Goal: Communication & Community: Answer question/provide support

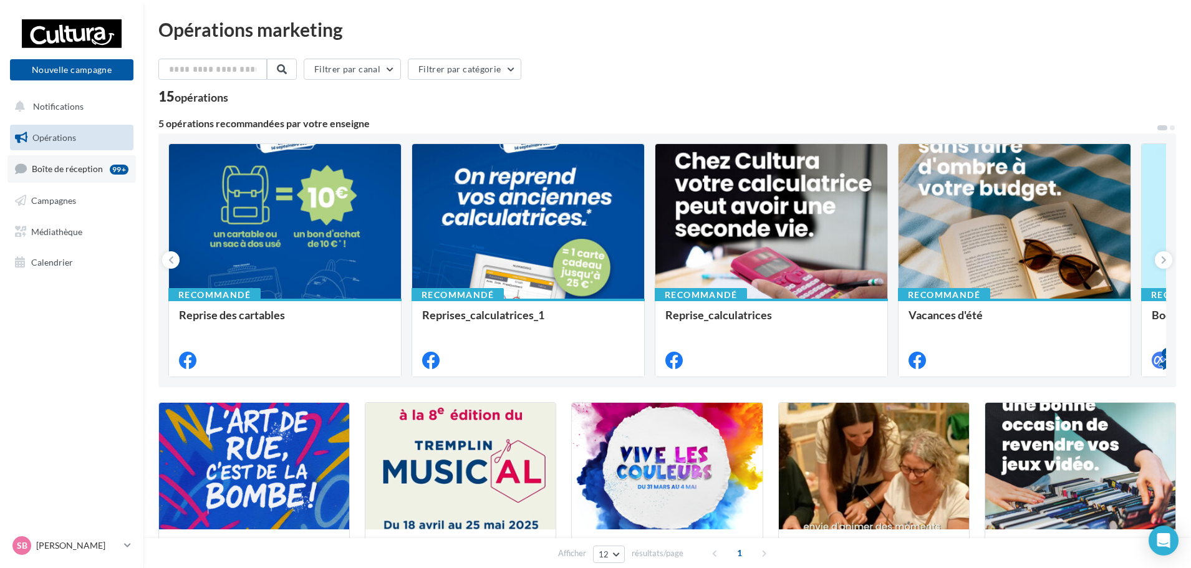
click at [85, 174] on span "Boîte de réception" at bounding box center [67, 168] width 71 height 11
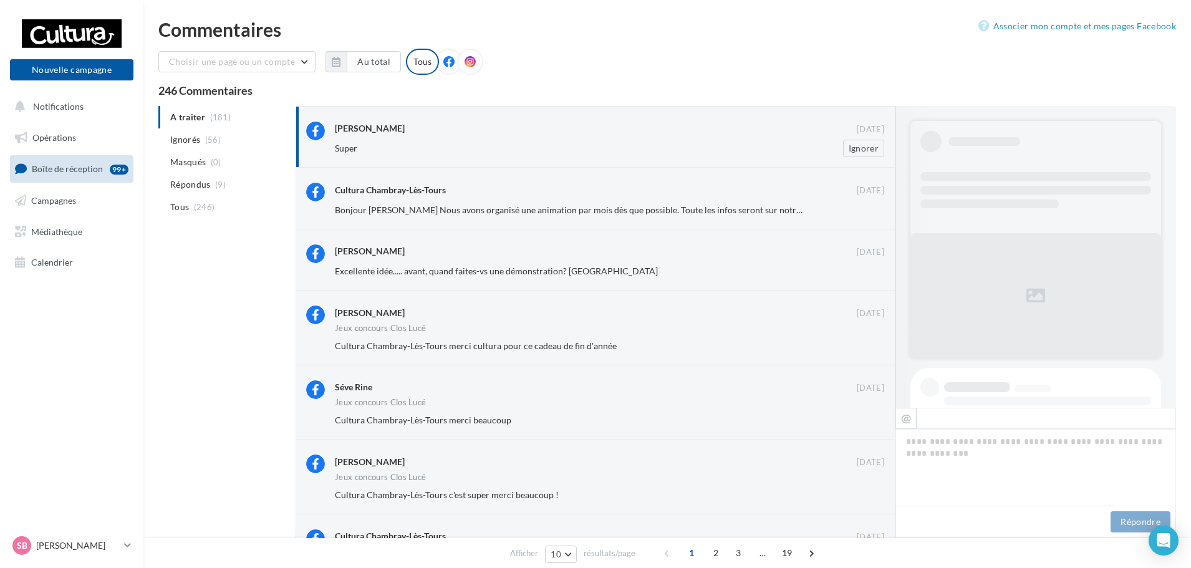
click at [512, 126] on div "[PERSON_NAME]" at bounding box center [596, 128] width 522 height 13
click at [603, 161] on div "[PERSON_NAME] [DATE] Super Ignorer" at bounding box center [595, 137] width 600 height 62
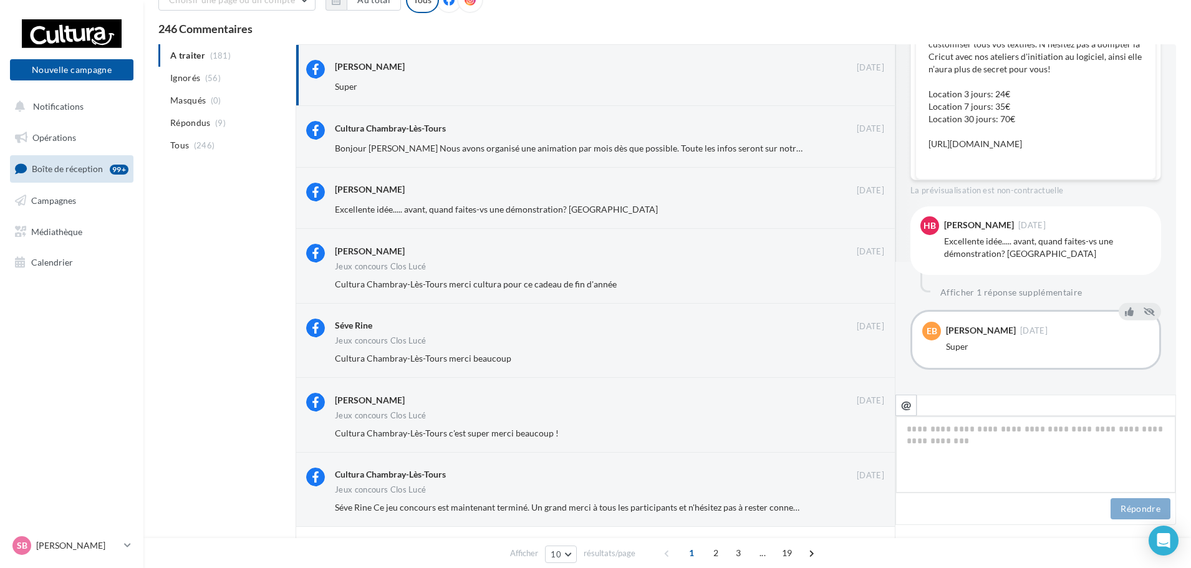
scroll to position [129, 0]
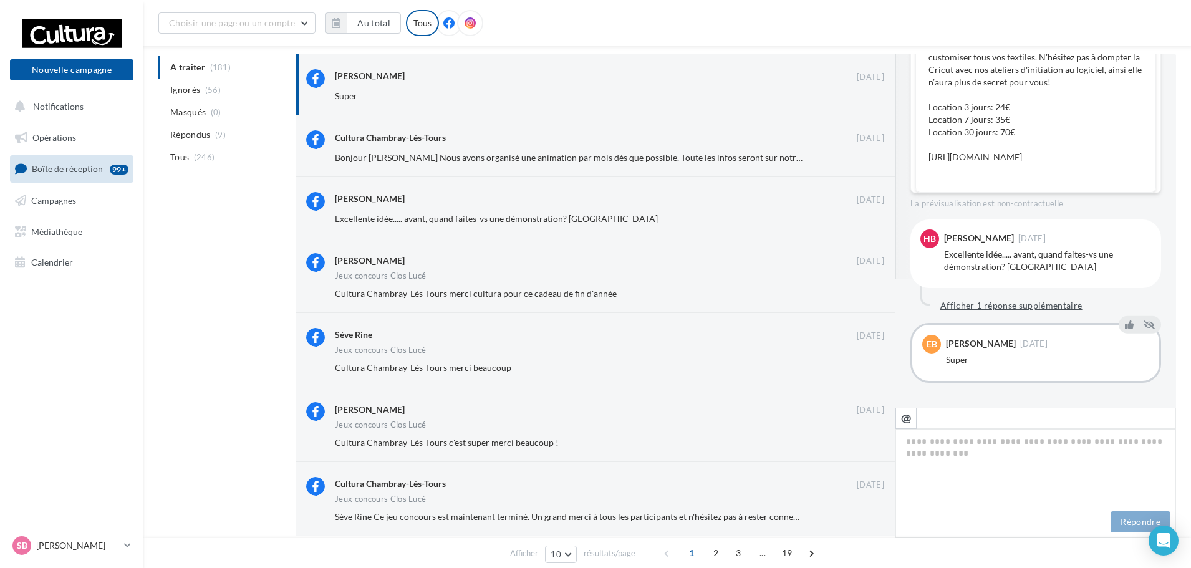
click at [1004, 312] on button "Afficher 1 réponse supplémentaire" at bounding box center [1011, 305] width 152 height 15
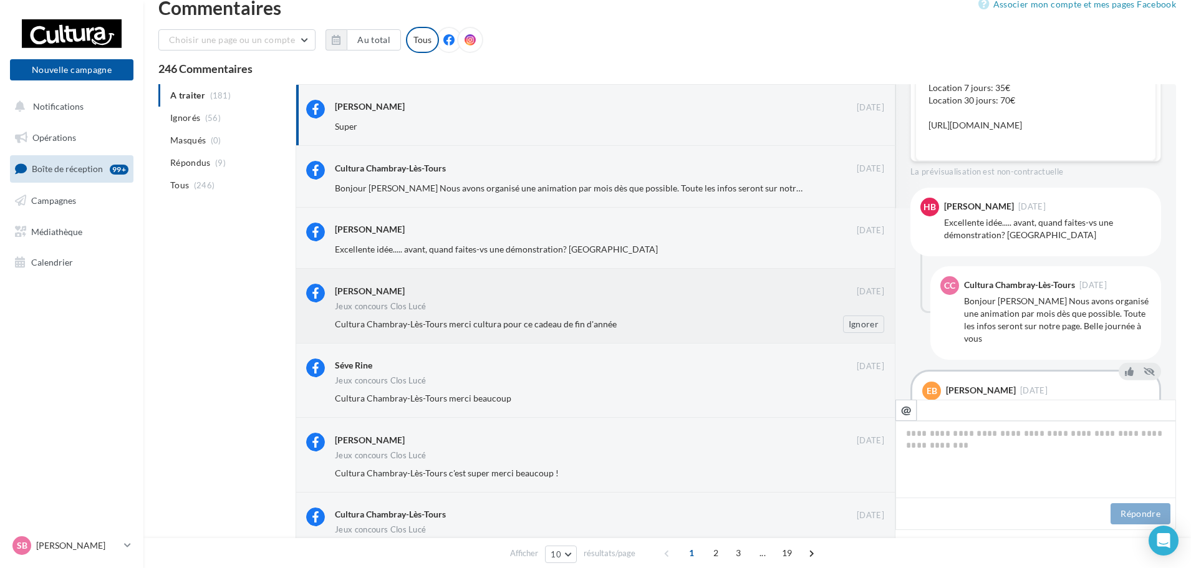
scroll to position [0, 0]
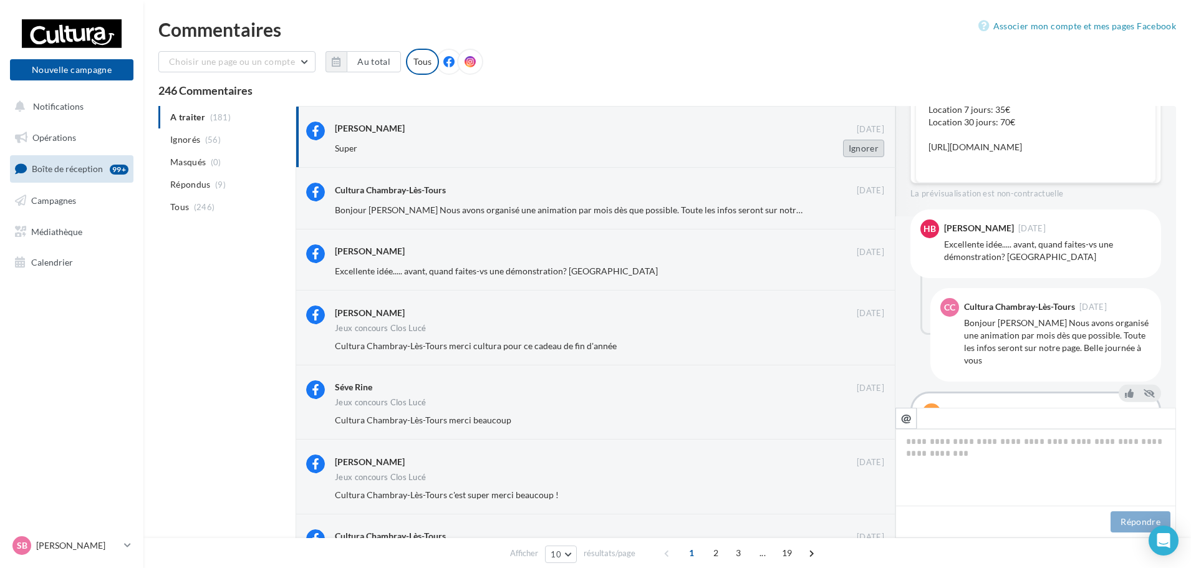
click at [855, 154] on button "Ignorer" at bounding box center [863, 148] width 41 height 17
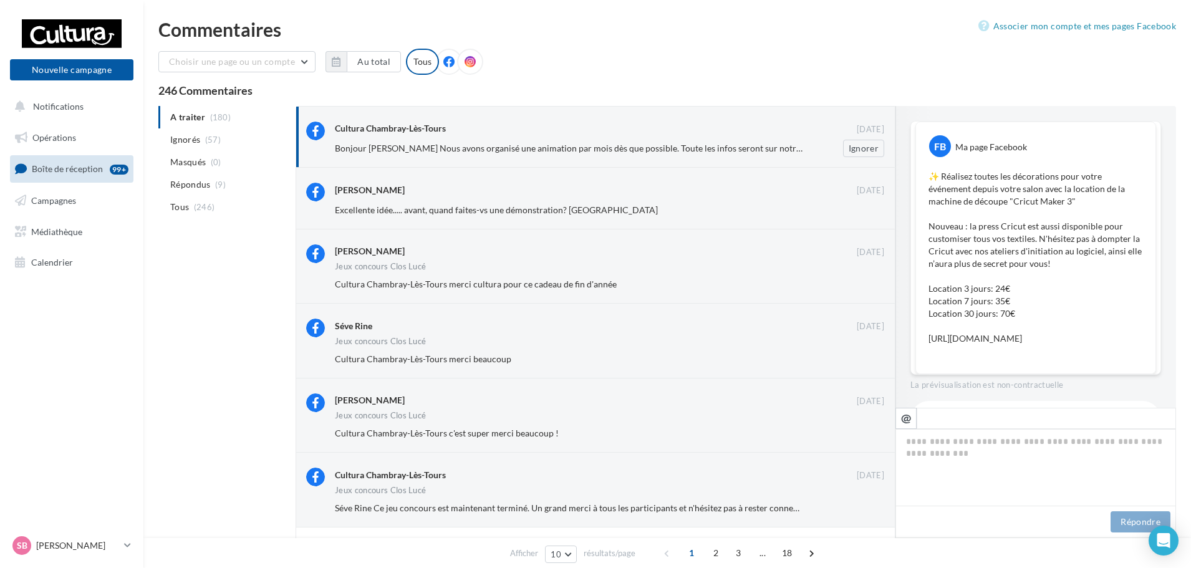
scroll to position [209, 0]
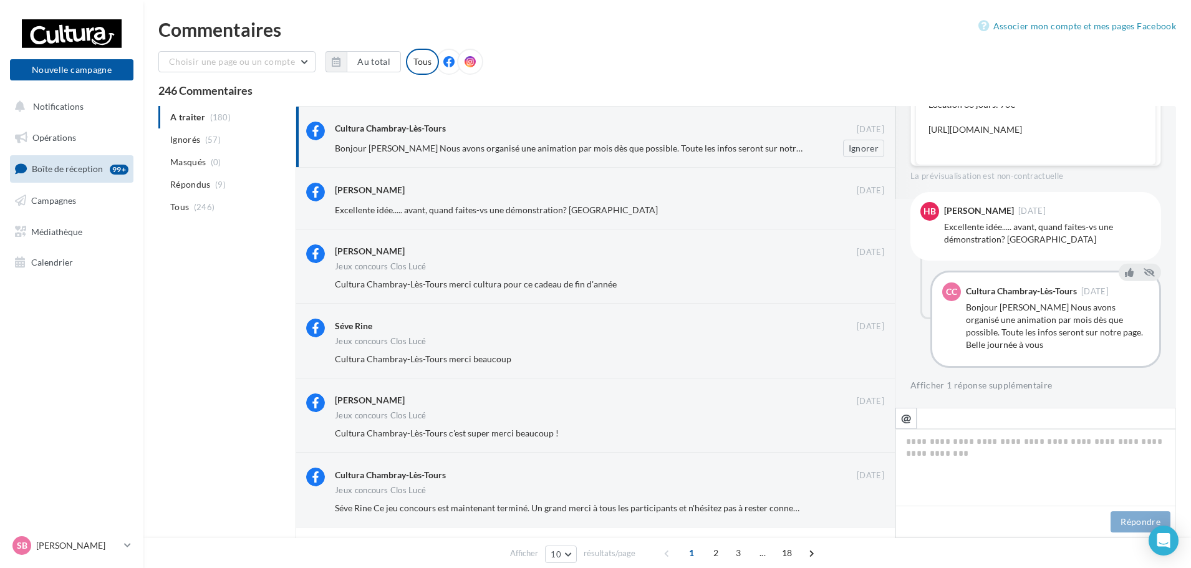
click at [759, 141] on div "Bonjour [PERSON_NAME] Nous avons organisé une animation par mois dès que possib…" at bounding box center [614, 148] width 559 height 17
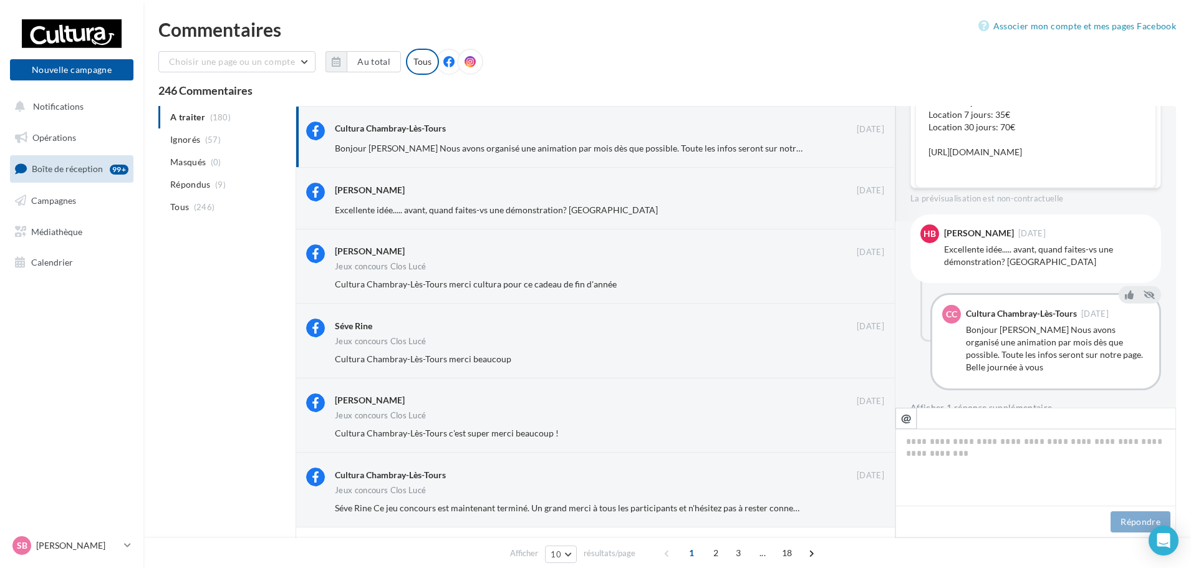
scroll to position [187, 0]
click at [871, 148] on button "Ignorer" at bounding box center [863, 148] width 41 height 17
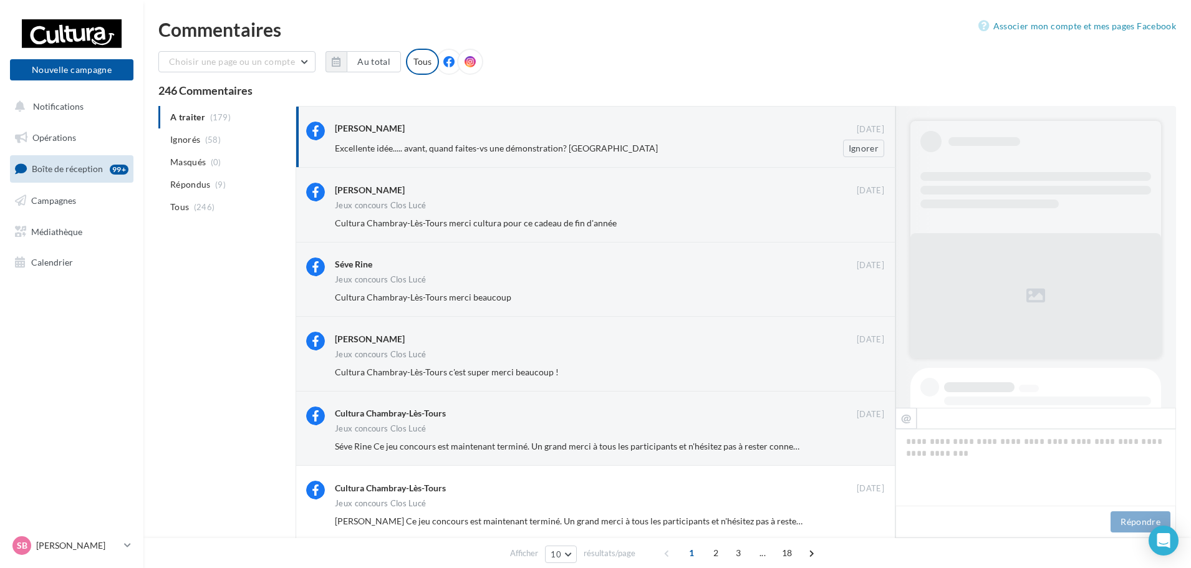
click at [466, 150] on span "Excellente idée..... avant, quand faites-vs une démonstration? [GEOGRAPHIC_DATA]" at bounding box center [496, 148] width 323 height 11
click at [582, 140] on div "Excellente idée..... avant, quand faites-vs une démonstration? Merci Ignorer" at bounding box center [614, 148] width 559 height 17
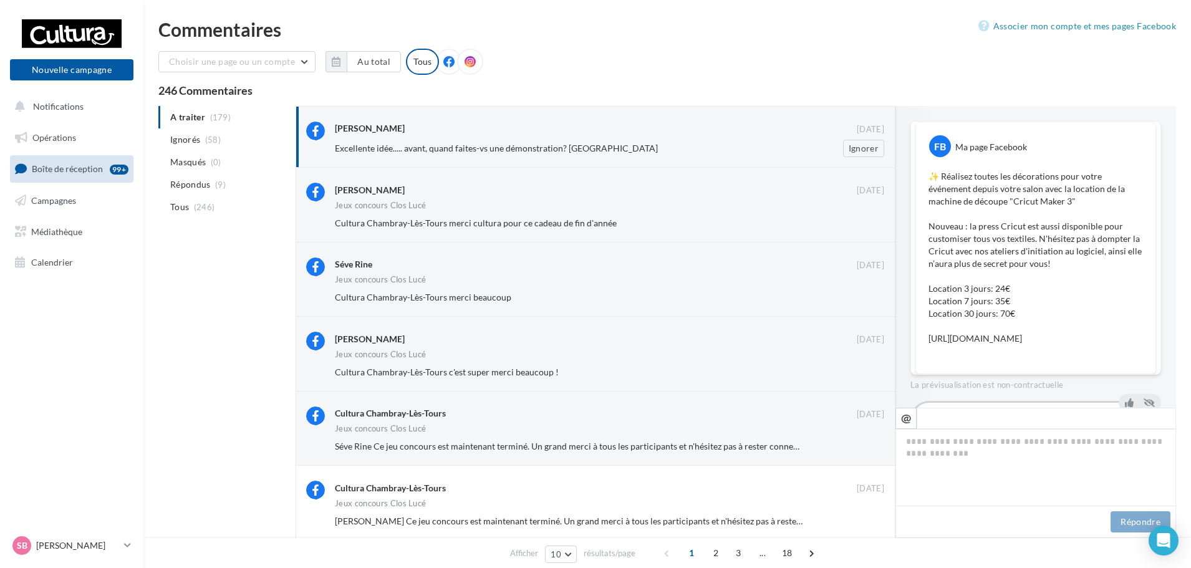
scroll to position [209, 0]
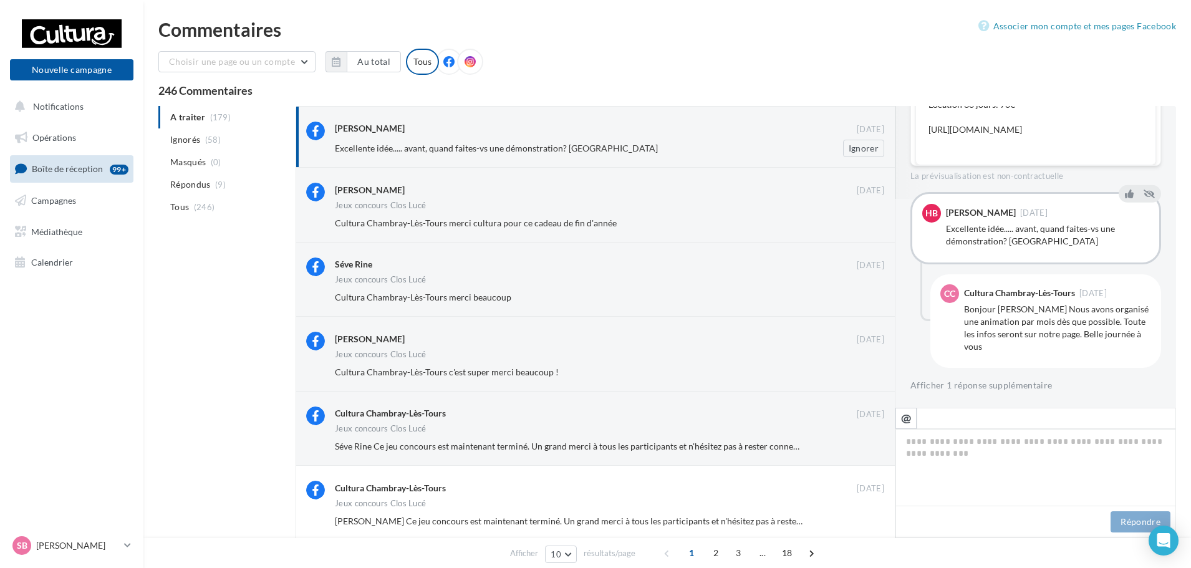
click at [647, 140] on div "Excellente idée..... avant, quand faites-vs une démonstration? Merci Ignorer" at bounding box center [614, 148] width 559 height 17
click at [1032, 384] on button "Afficher 1 réponse supplémentaire" at bounding box center [981, 385] width 142 height 15
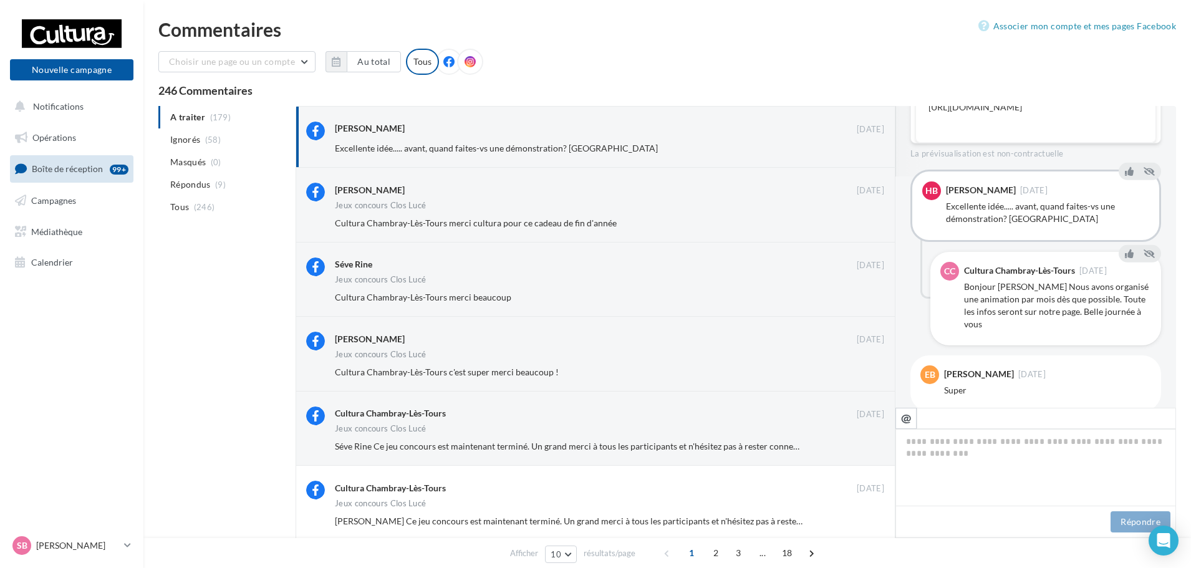
scroll to position [250, 0]
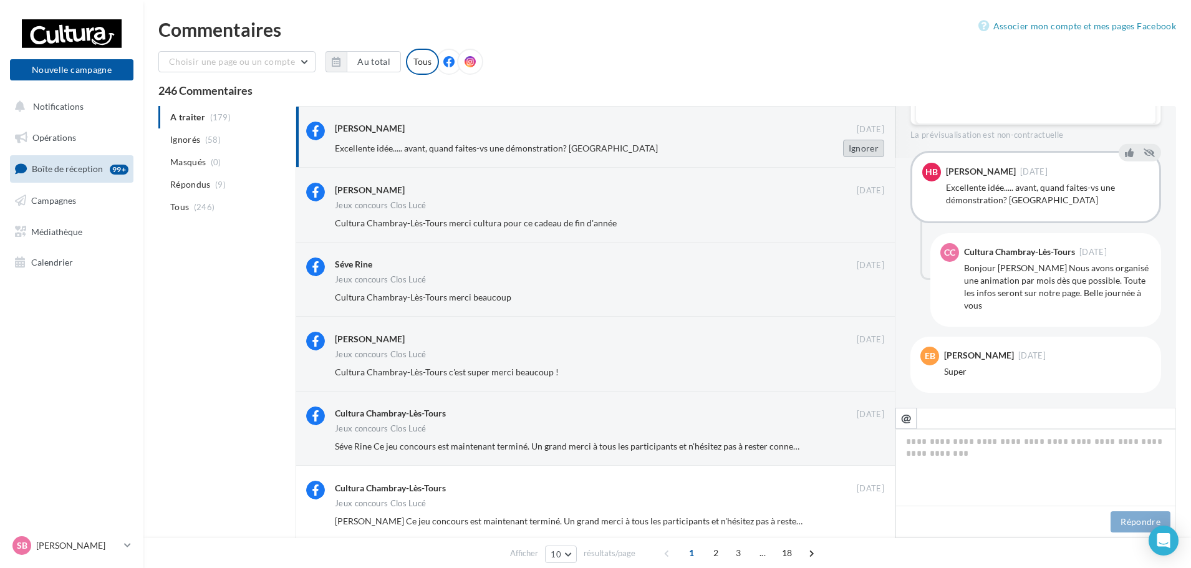
click at [866, 148] on button "Ignorer" at bounding box center [863, 148] width 41 height 17
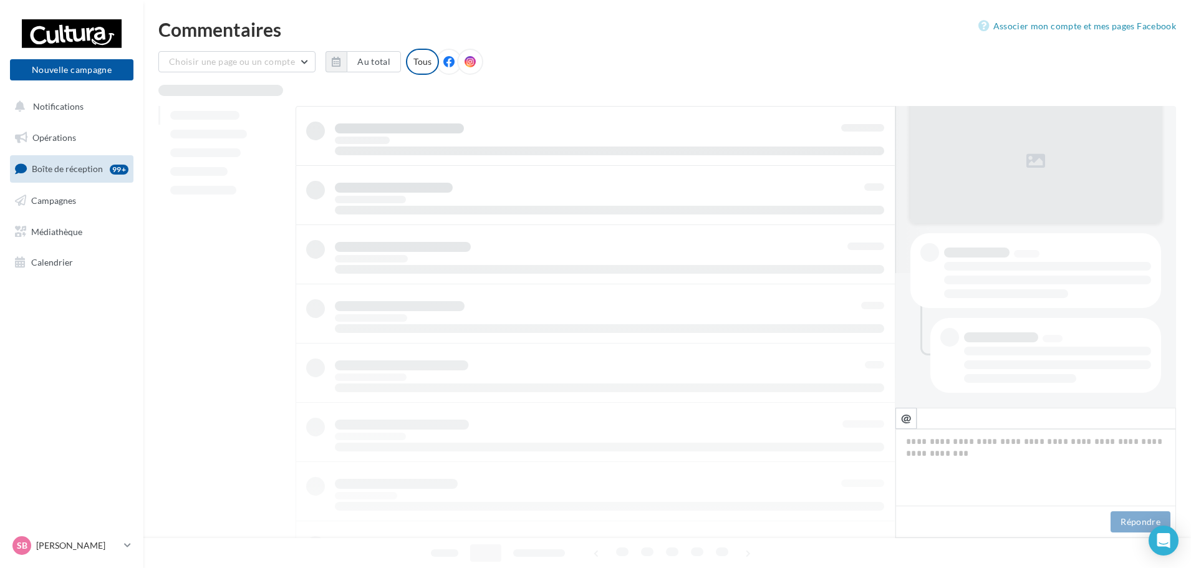
scroll to position [135, 0]
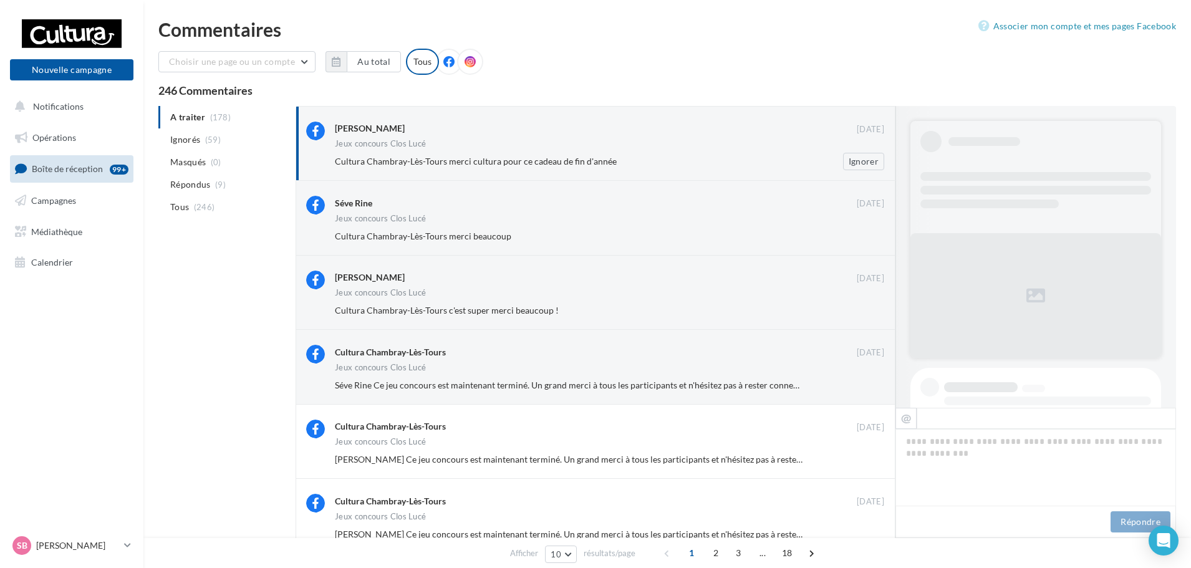
click at [636, 161] on div "Cultura Chambray-Lès-Tours merci cultura pour ce cadeau de fin d'année" at bounding box center [569, 161] width 468 height 12
click at [669, 156] on div "Cultura Chambray-Lès-Tours merci cultura pour ce cadeau de fin d'année" at bounding box center [569, 161] width 468 height 12
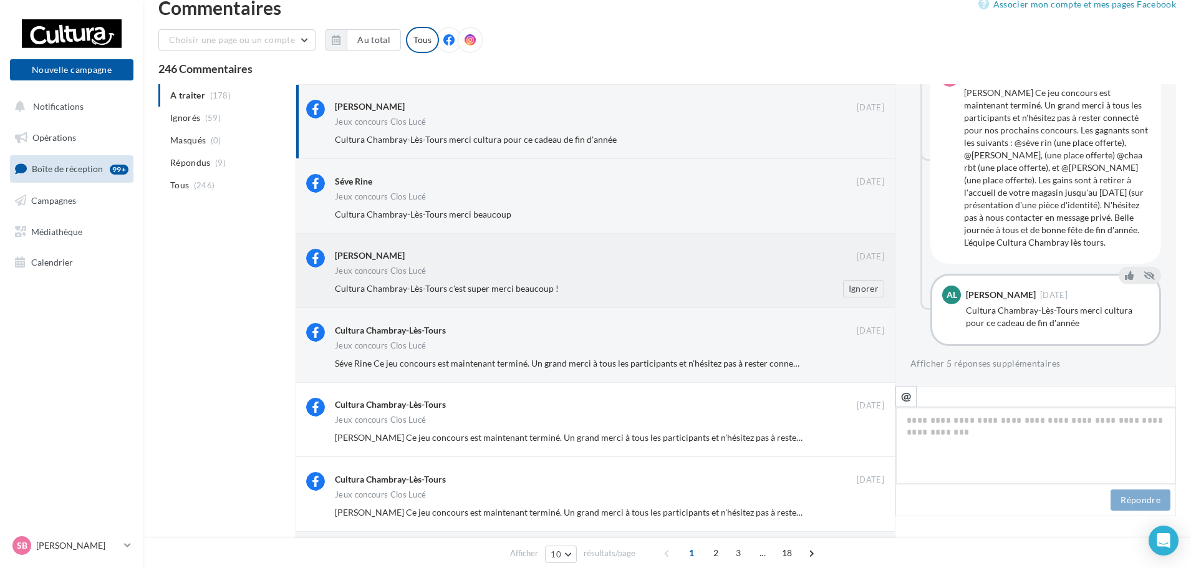
scroll to position [0, 0]
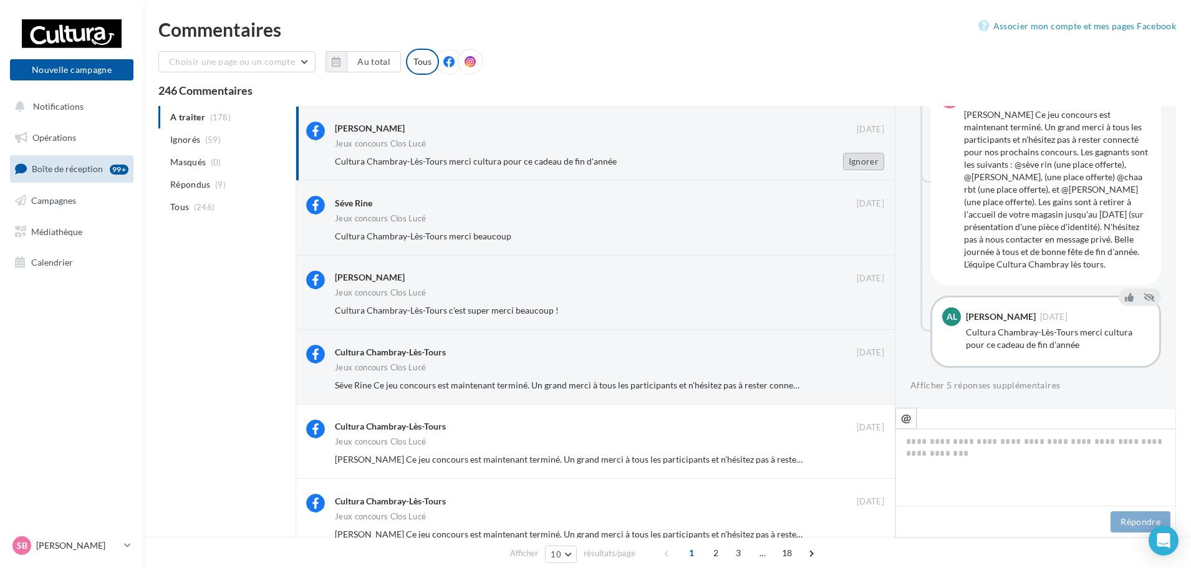
click at [865, 158] on button "Ignorer" at bounding box center [863, 161] width 41 height 17
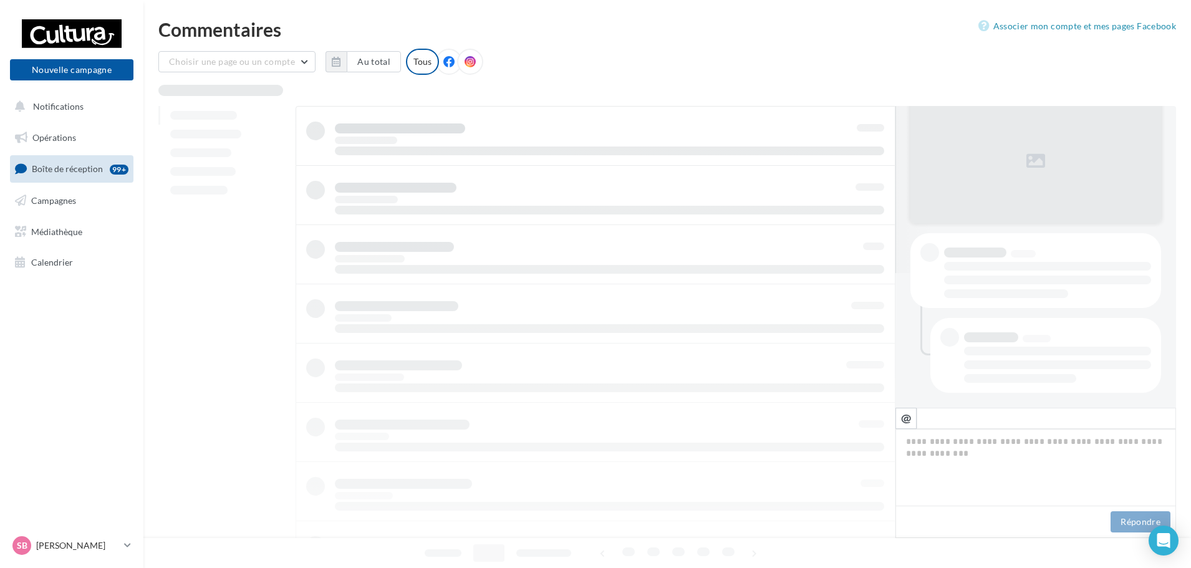
scroll to position [135, 0]
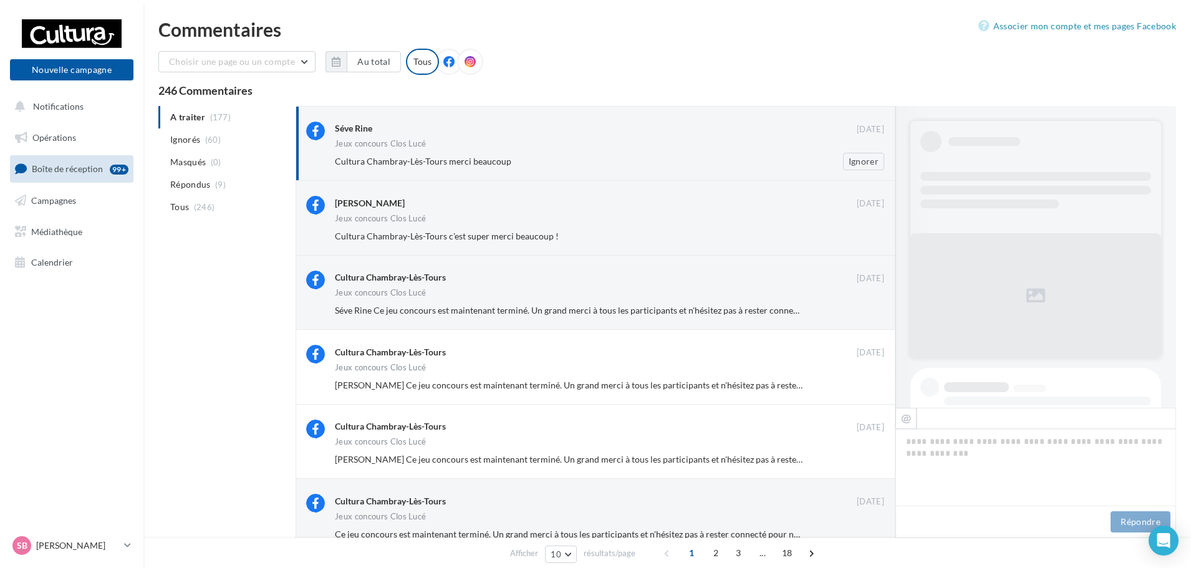
click at [697, 138] on div "Séve Rine [DATE] Jeux concours Clos Lucé Cultura Chambray-Lès-Tours merci beauc…" at bounding box center [609, 146] width 549 height 49
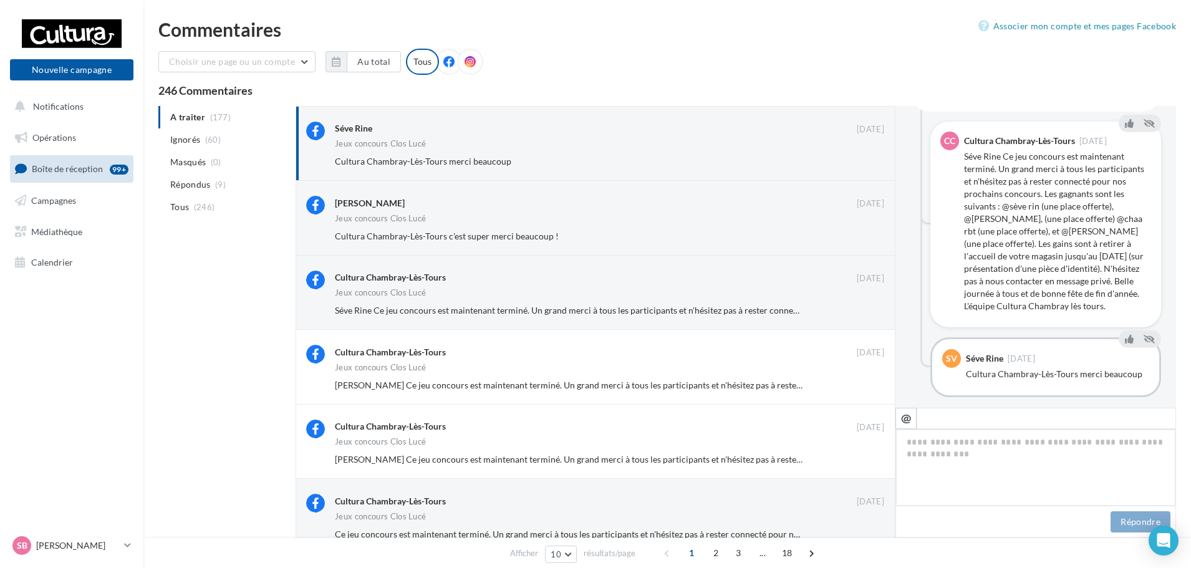
scroll to position [795, 0]
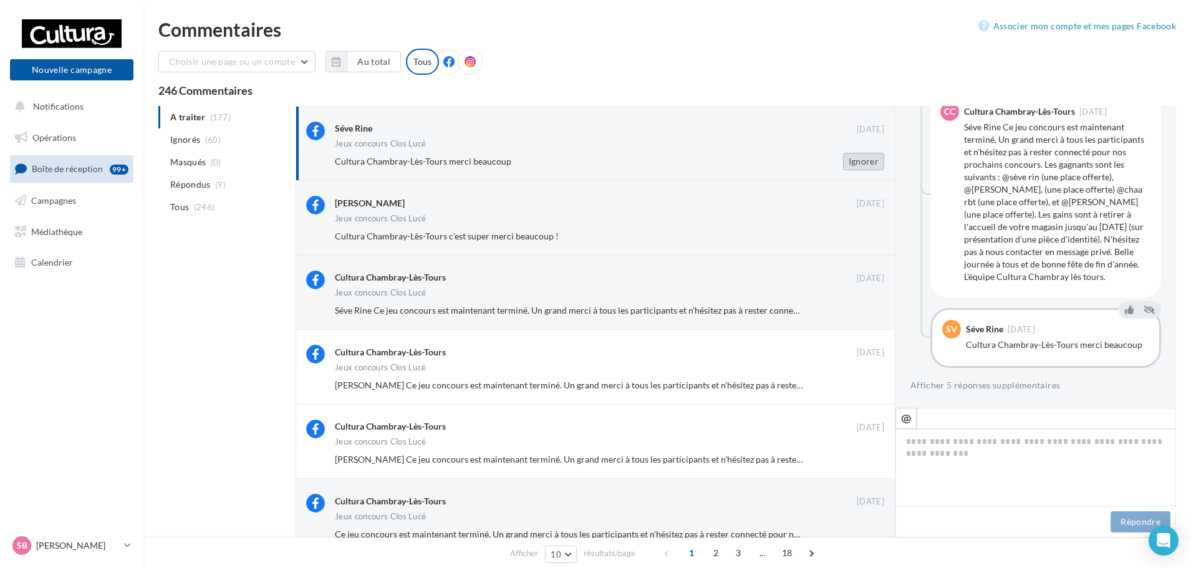
click at [867, 165] on button "Ignorer" at bounding box center [863, 161] width 41 height 17
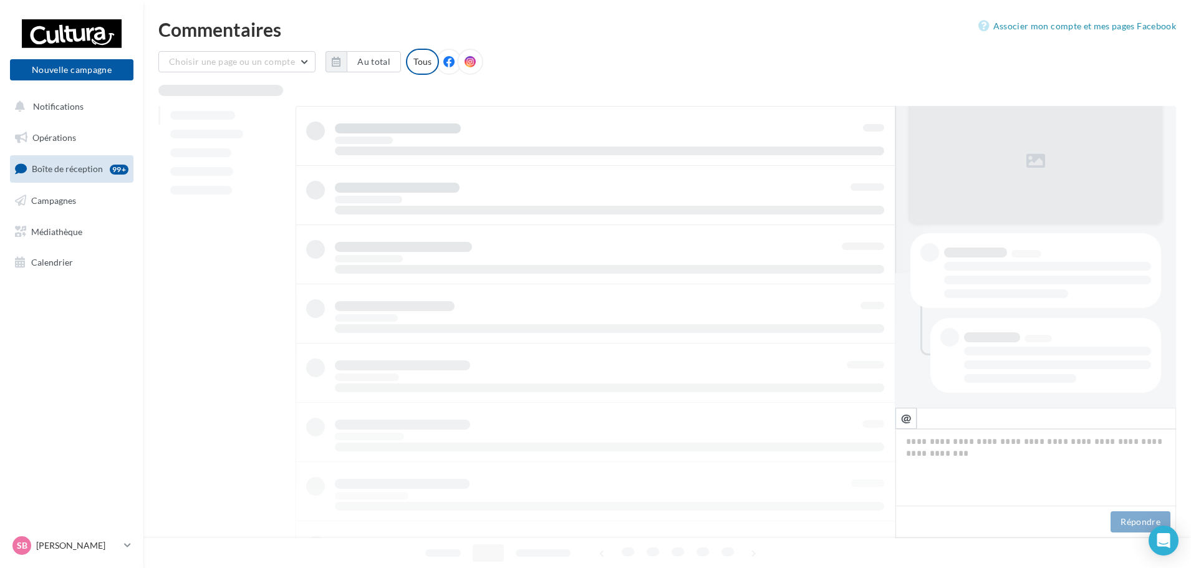
scroll to position [135, 0]
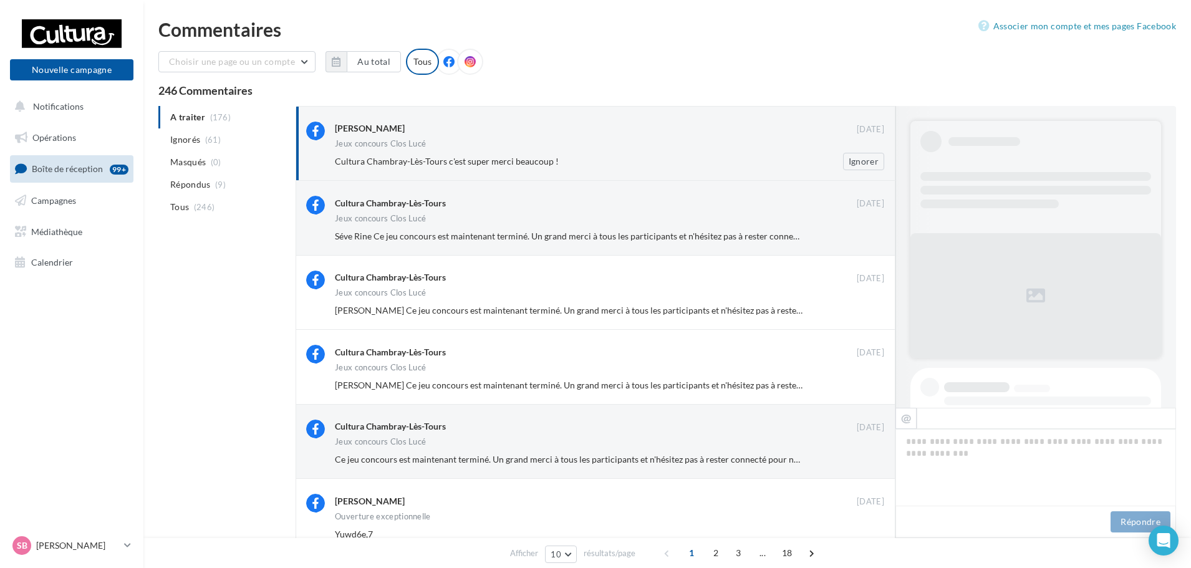
click at [535, 160] on span "Cultura Chambray-Lès-Tours c'est super merci beaucoup !" at bounding box center [447, 161] width 224 height 11
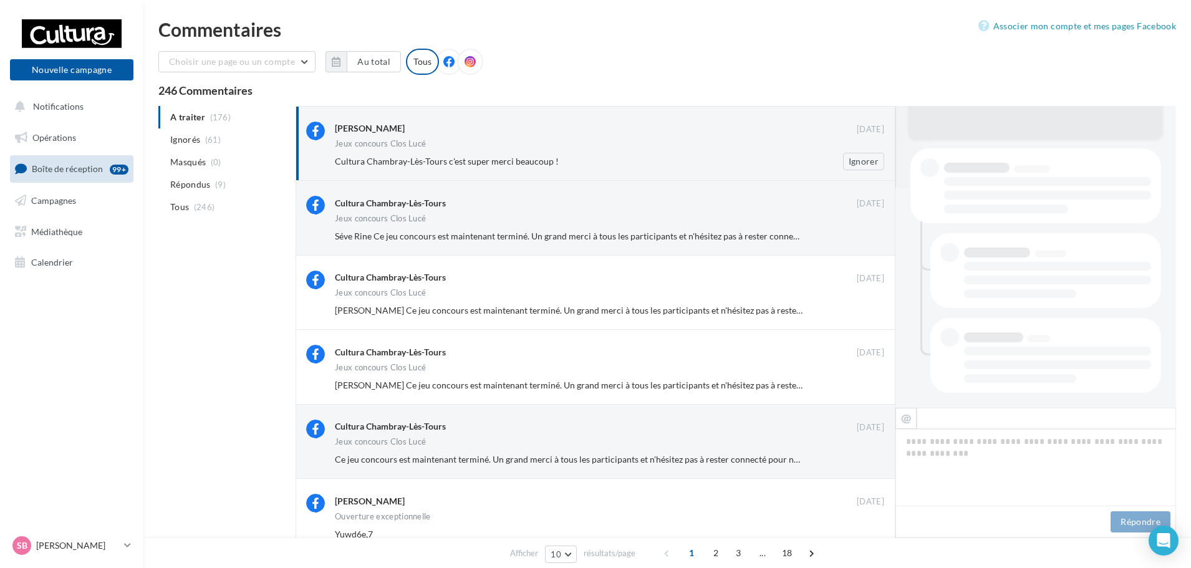
click at [643, 159] on div "Cultura Chambray-Lès-Tours c'est super merci beaucoup !" at bounding box center [569, 161] width 468 height 12
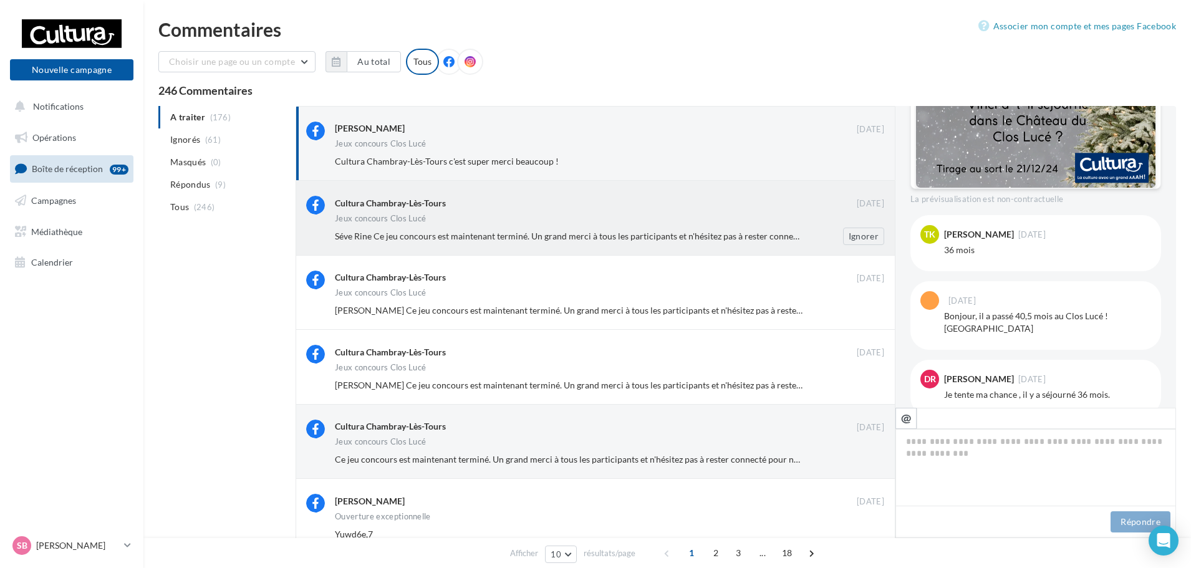
scroll to position [396, 0]
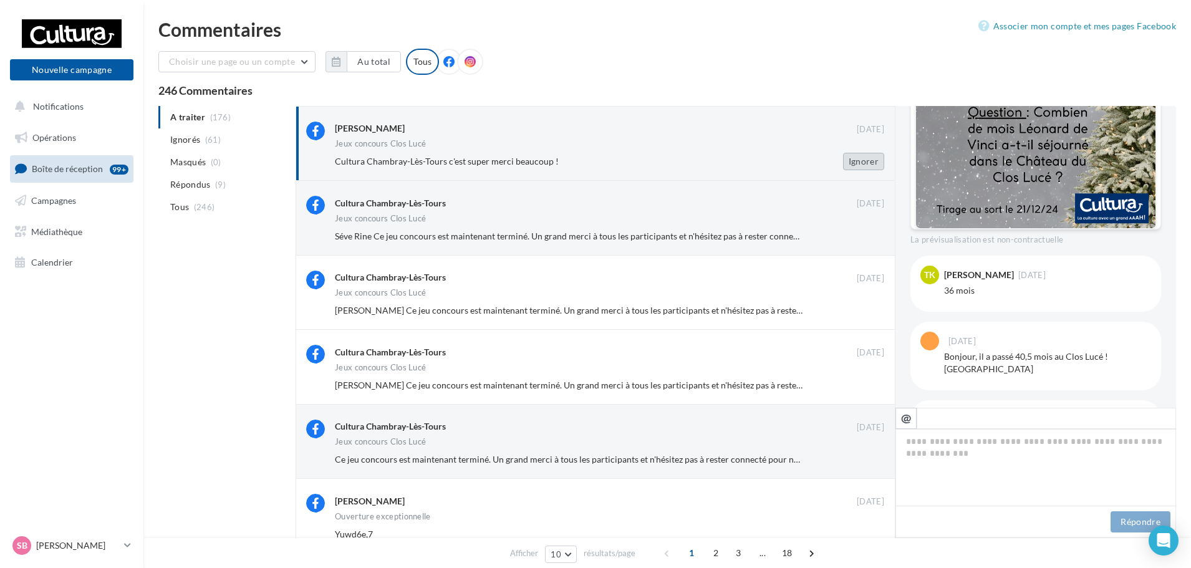
click at [879, 167] on button "Ignorer" at bounding box center [863, 161] width 41 height 17
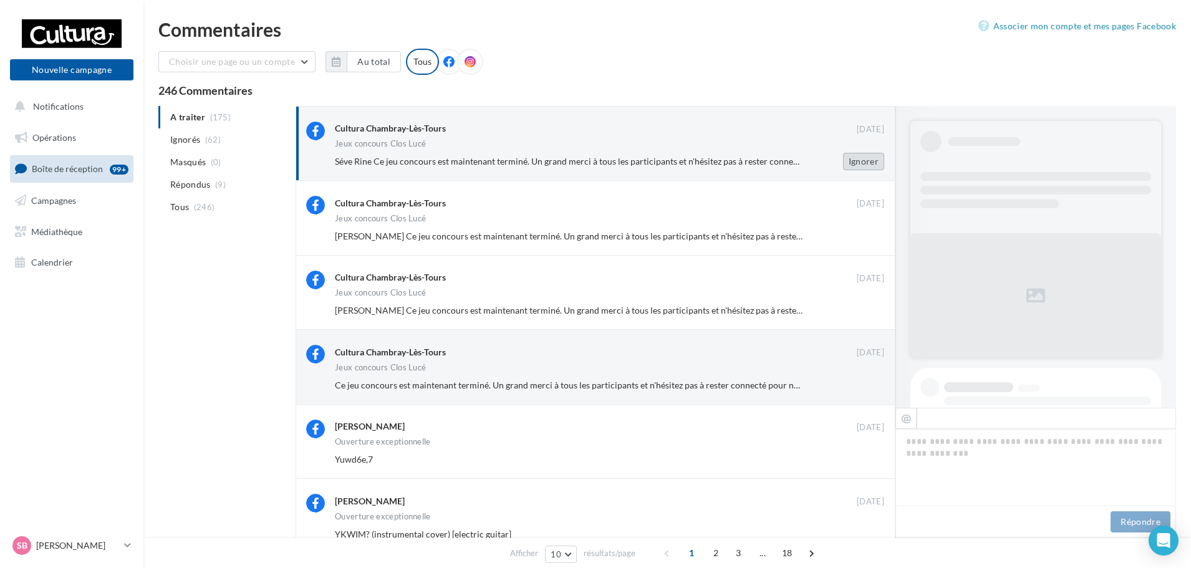
click at [849, 159] on button "Ignorer" at bounding box center [863, 161] width 41 height 17
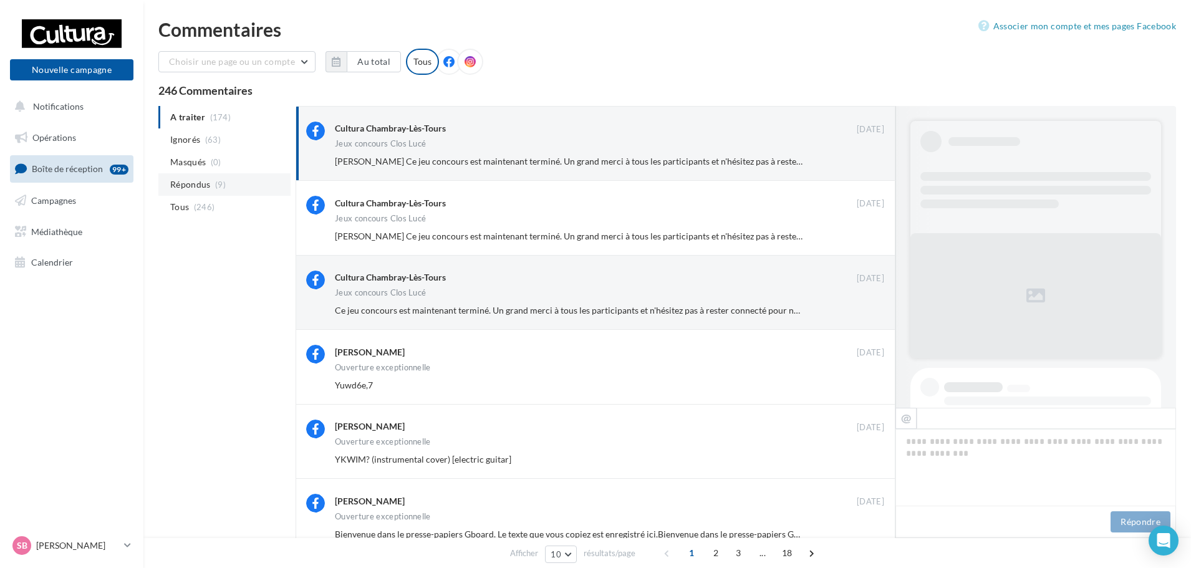
click at [210, 184] on span "Répondus" at bounding box center [190, 184] width 41 height 12
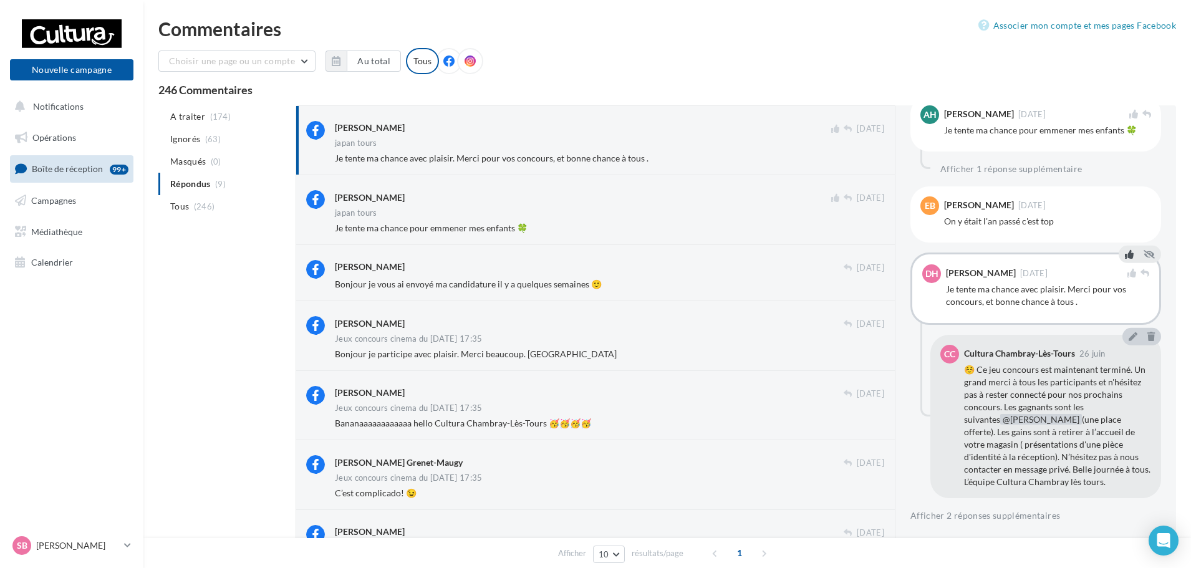
scroll to position [0, 0]
click at [210, 125] on li "A traiter (174)" at bounding box center [224, 117] width 132 height 22
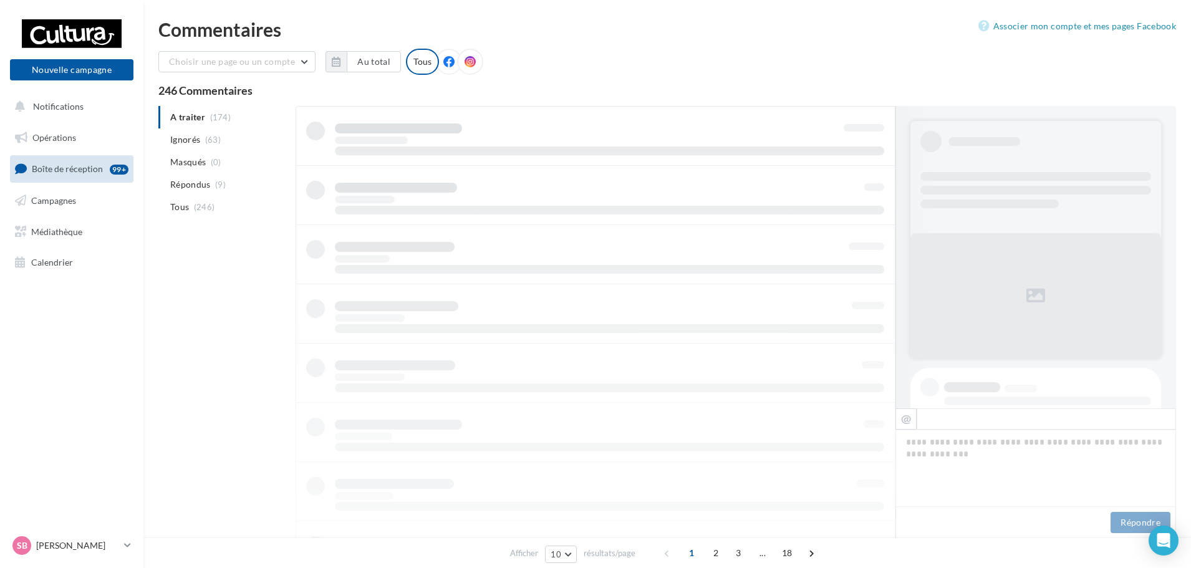
scroll to position [1, 0]
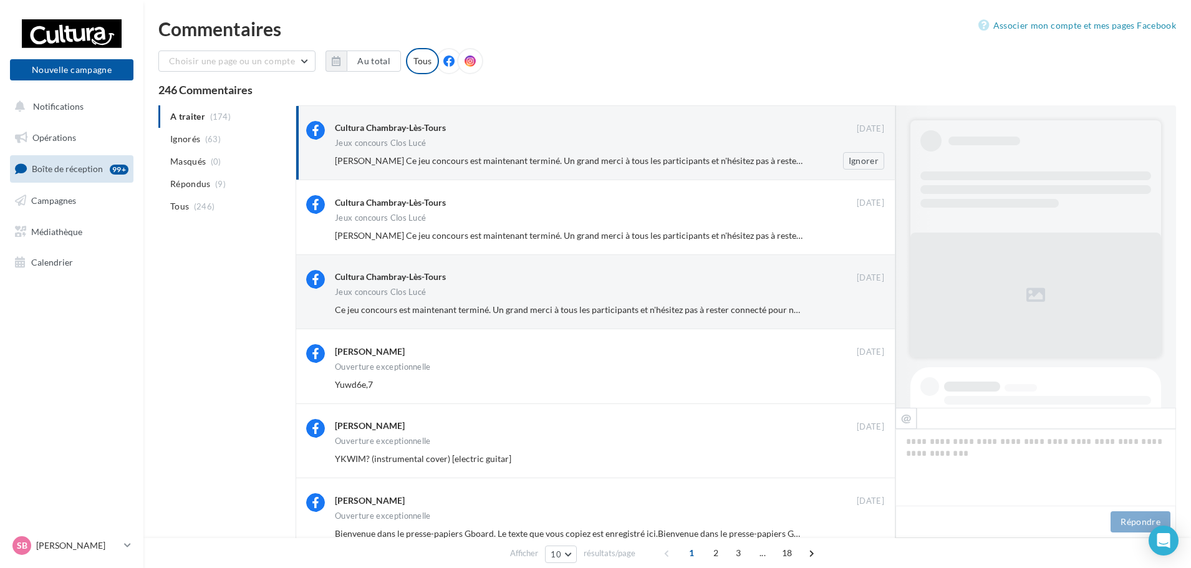
click at [529, 145] on div "Jeux concours Clos Lucé" at bounding box center [609, 144] width 549 height 11
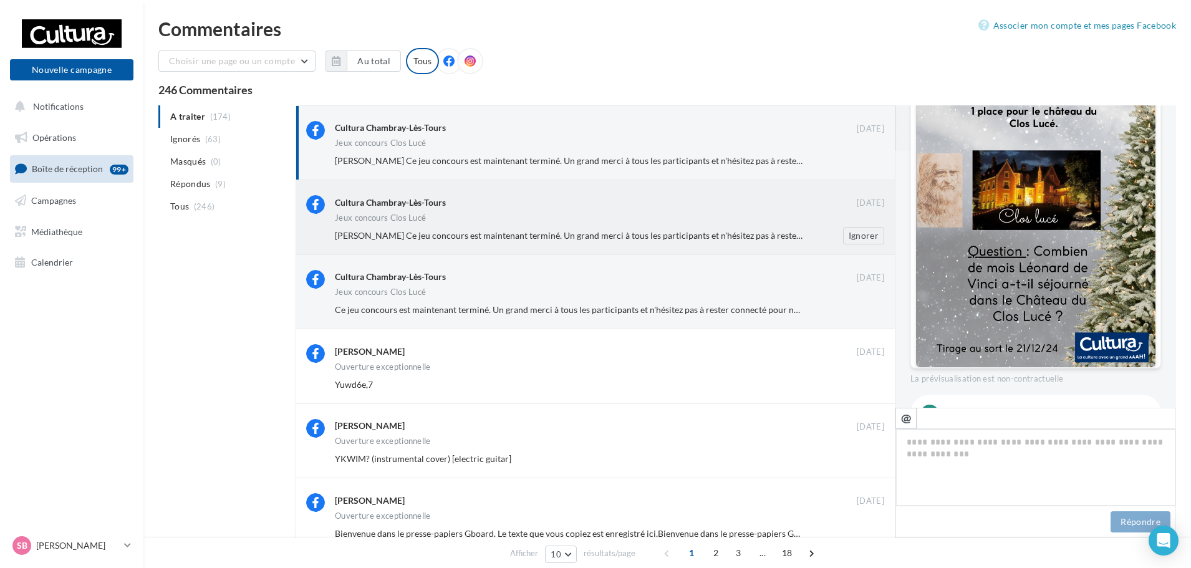
scroll to position [221, 0]
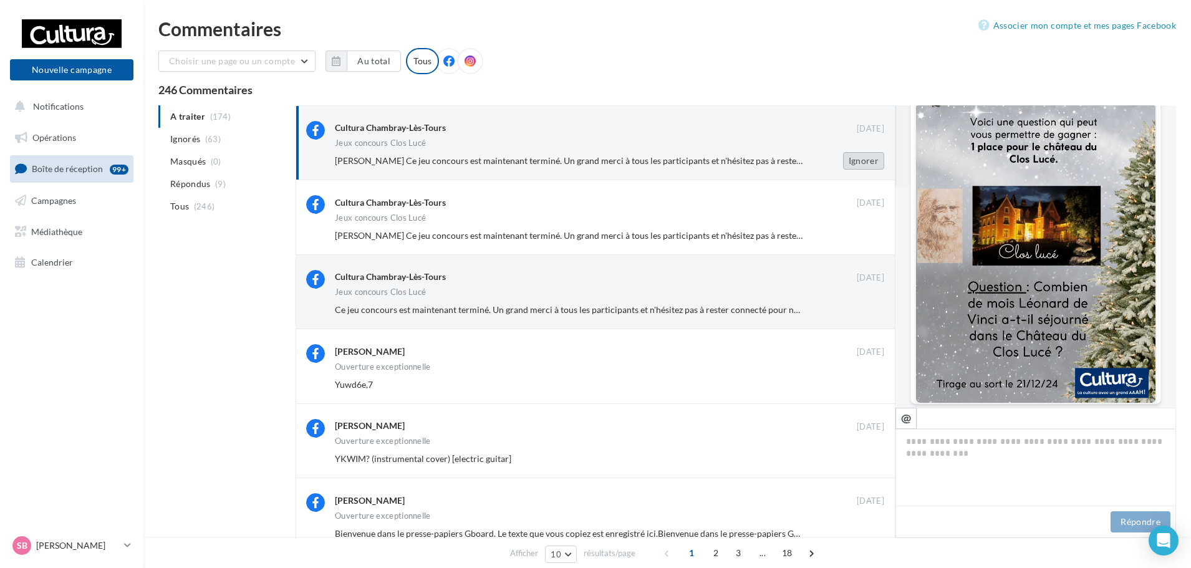
click at [861, 163] on button "Ignorer" at bounding box center [863, 160] width 41 height 17
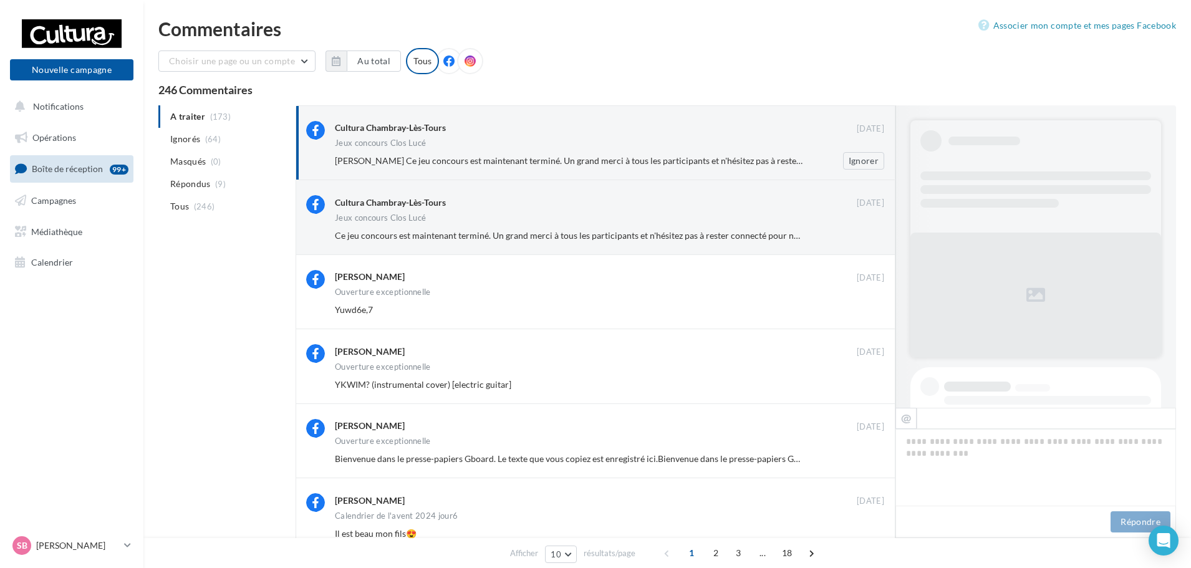
click at [641, 168] on div "[PERSON_NAME] Ce jeu concours est maintenant terminé. Un grand merci à tous les…" at bounding box center [614, 160] width 559 height 17
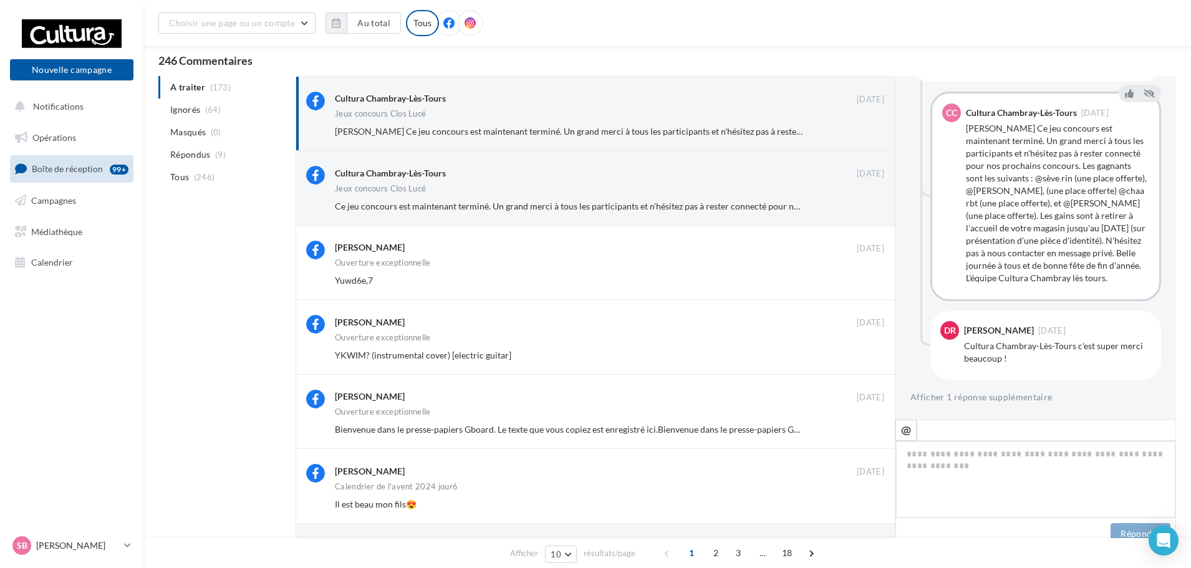
scroll to position [0, 0]
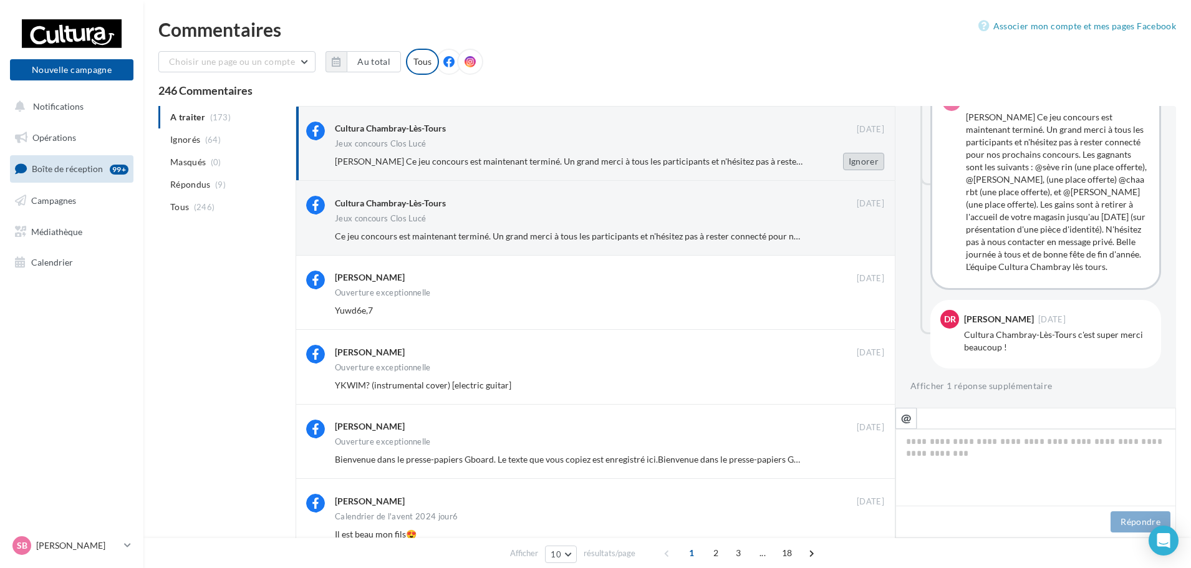
click at [861, 163] on button "Ignorer" at bounding box center [863, 161] width 41 height 17
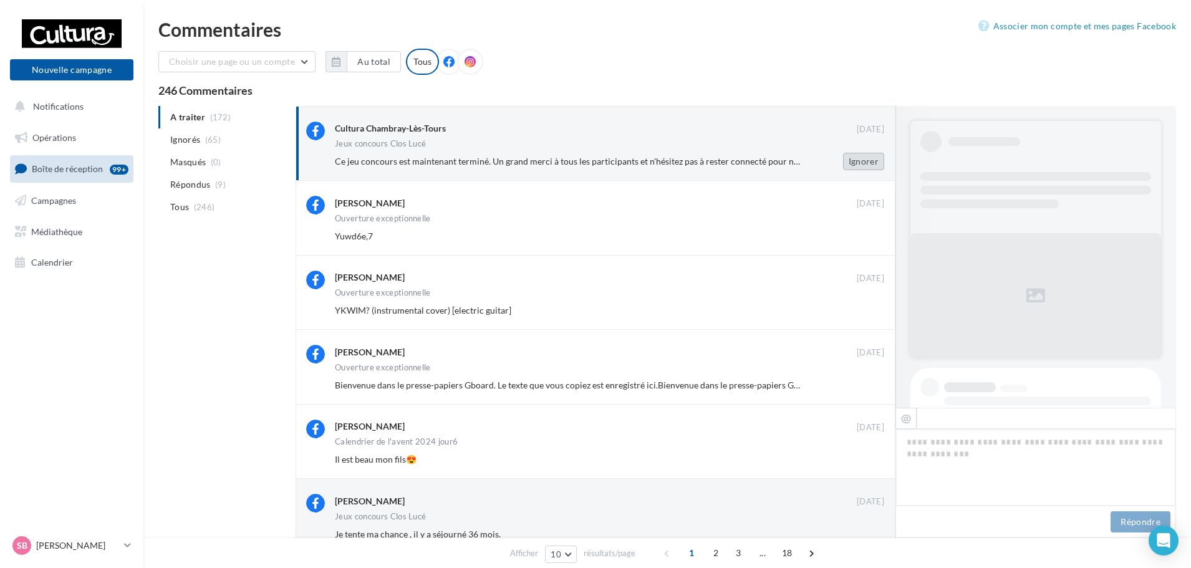
scroll to position [623, 0]
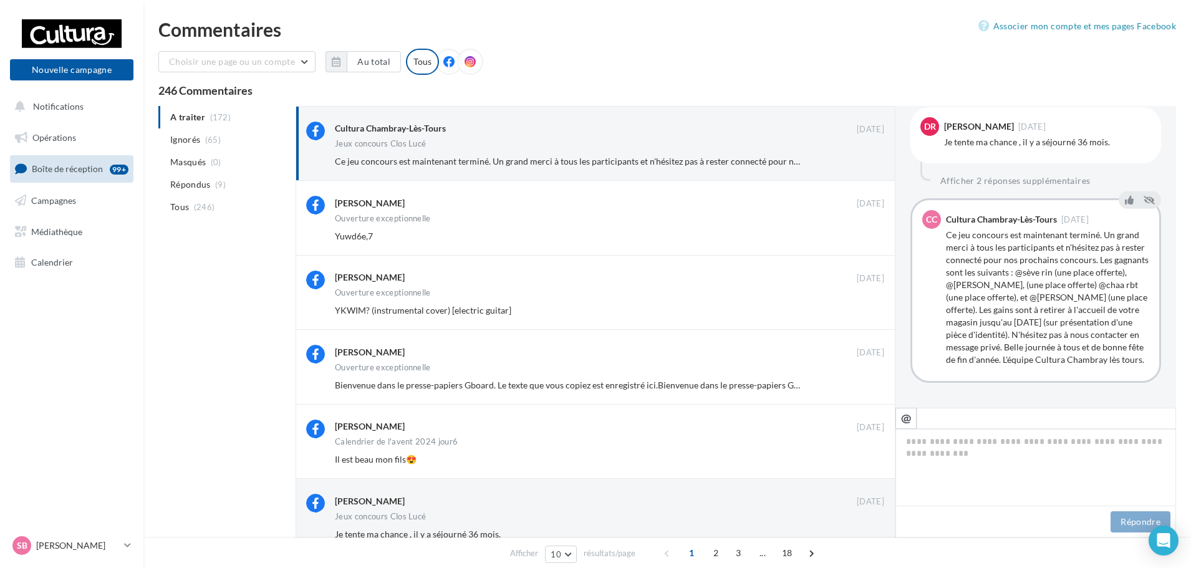
drag, startPoint x: 51, startPoint y: 483, endPoint x: 275, endPoint y: 542, distance: 231.5
click at [274, 542] on div "Afficher 10 5 10 25 50 résultats/page 1 2 3 ... 18" at bounding box center [666, 553] width 1047 height 30
click at [860, 165] on button "Ignorer" at bounding box center [863, 161] width 41 height 17
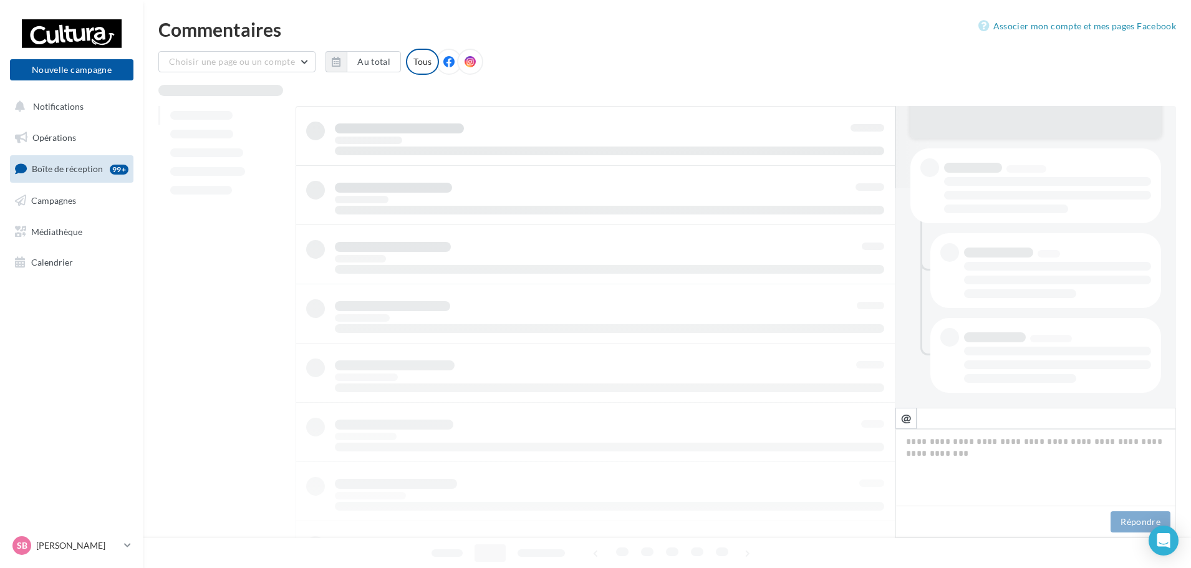
scroll to position [219, 0]
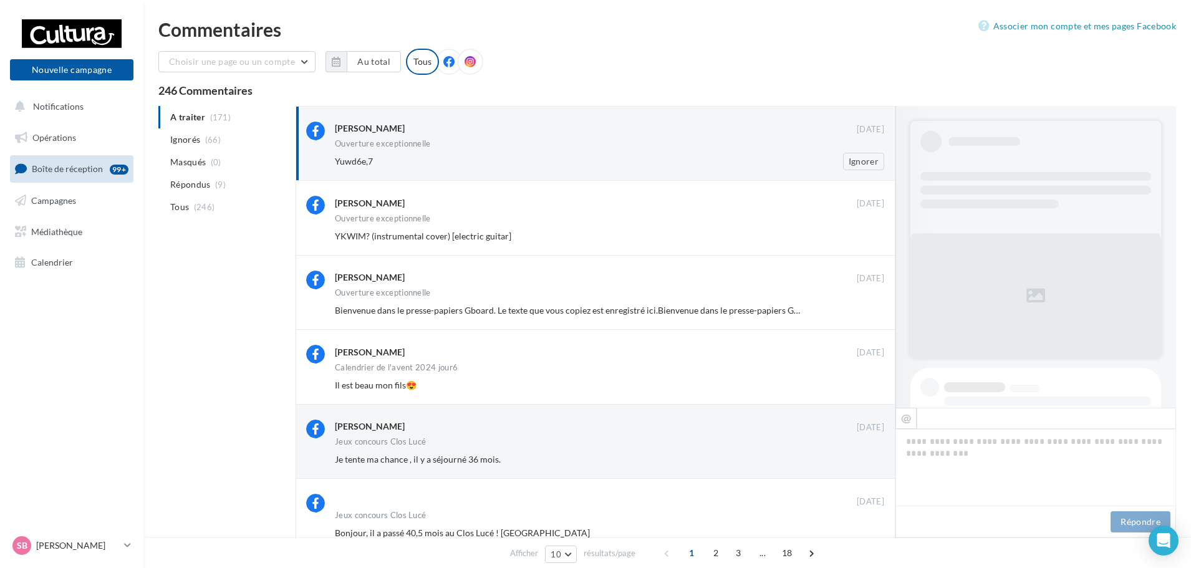
click at [620, 131] on div "[PERSON_NAME]" at bounding box center [596, 128] width 522 height 13
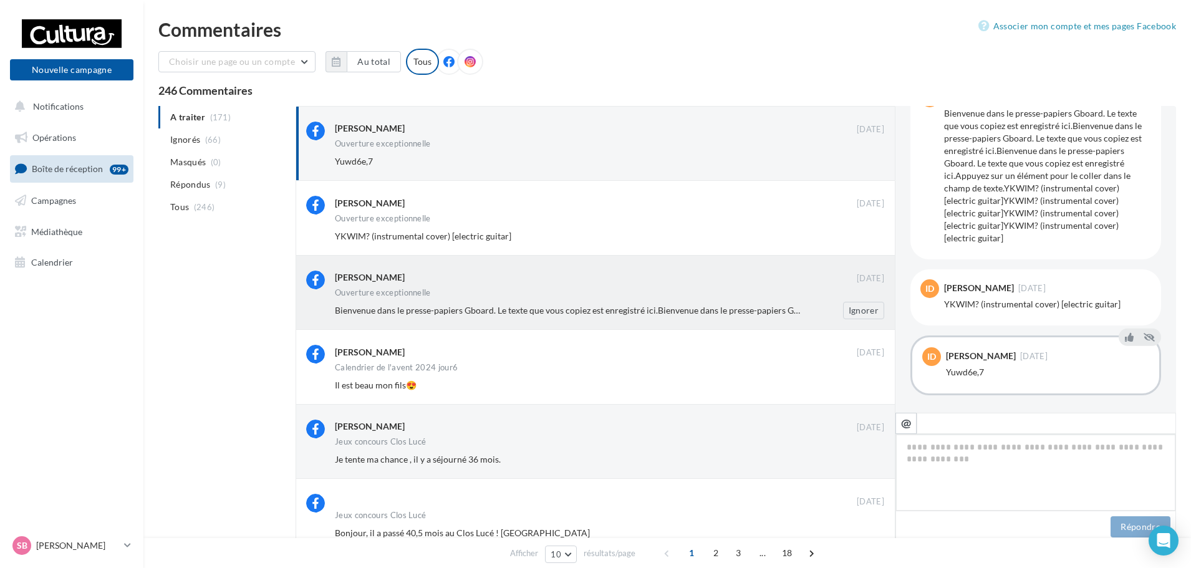
scroll to position [534, 0]
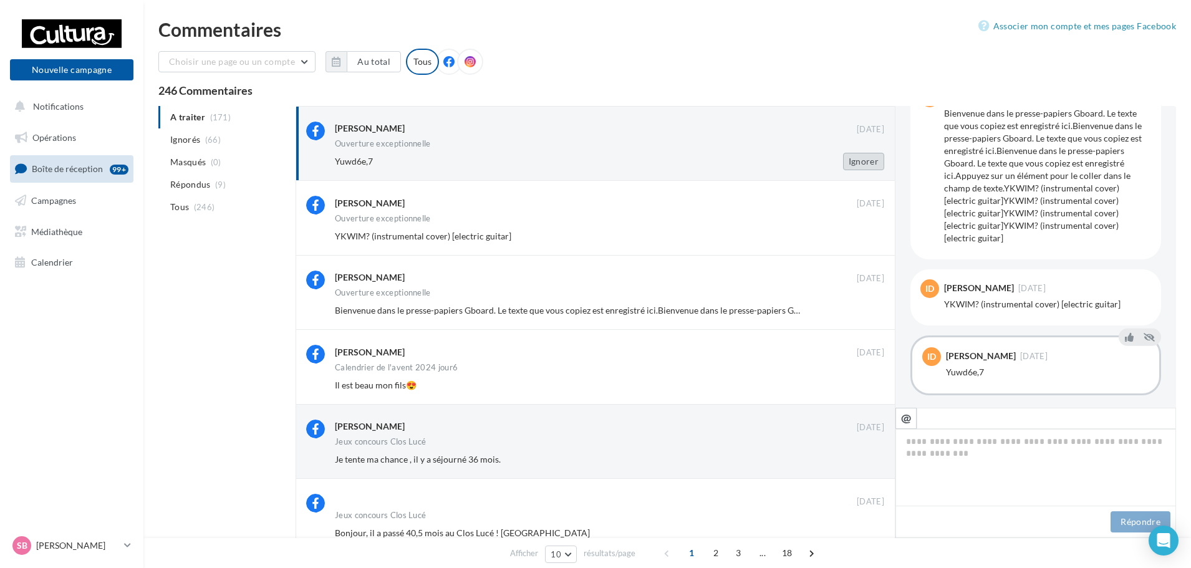
click at [856, 163] on button "Ignorer" at bounding box center [863, 161] width 41 height 17
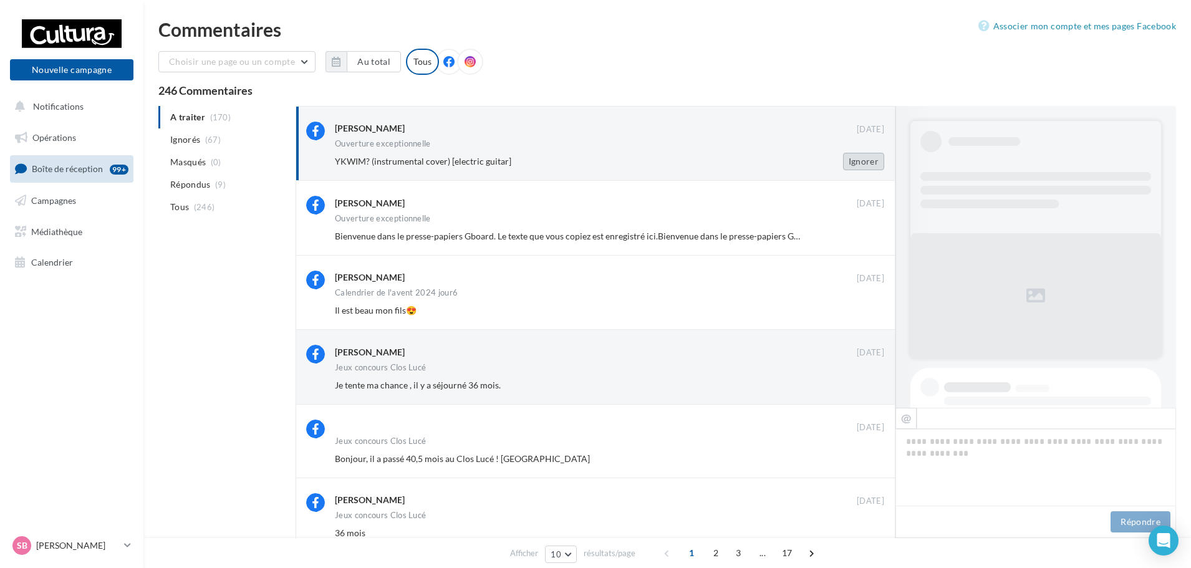
click at [872, 159] on button "Ignorer" at bounding box center [863, 161] width 41 height 17
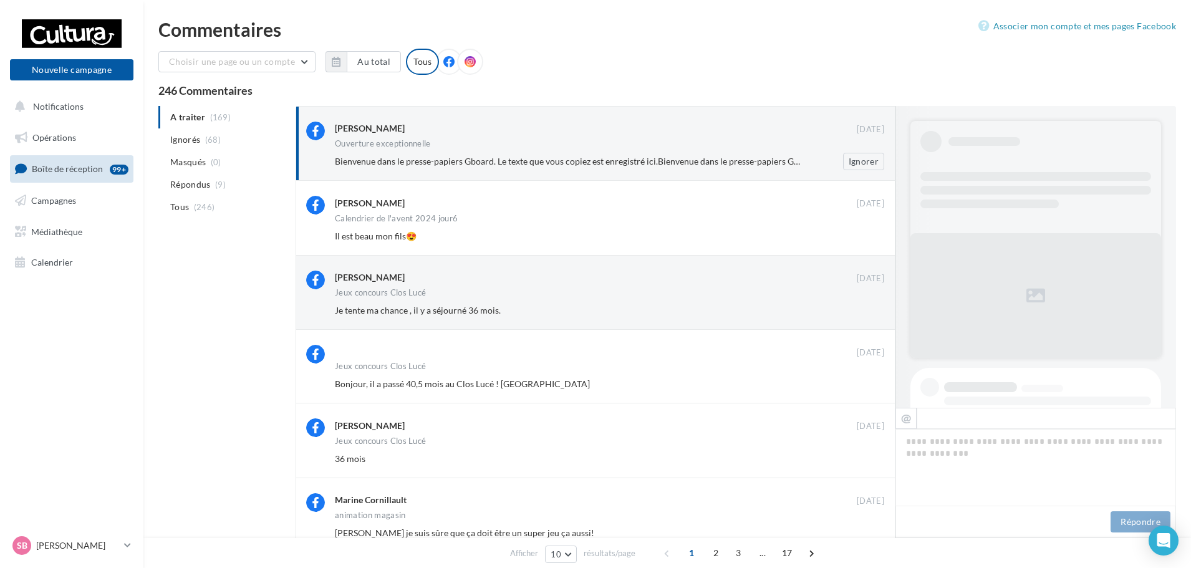
click at [538, 137] on div "[PERSON_NAME]" at bounding box center [596, 130] width 522 height 16
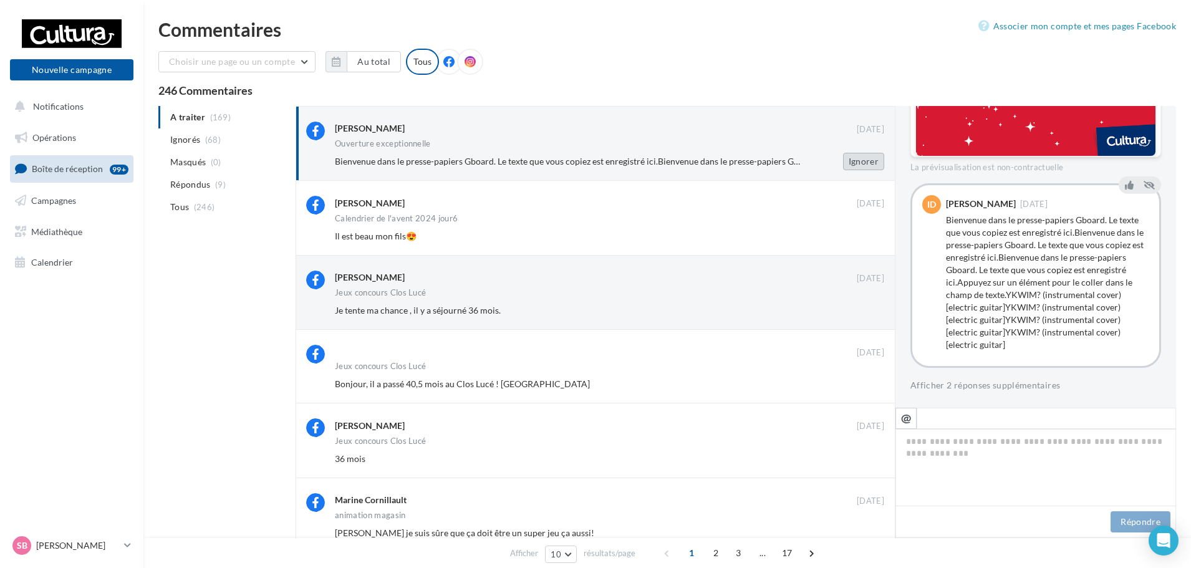
click at [881, 163] on button "Ignorer" at bounding box center [863, 161] width 41 height 17
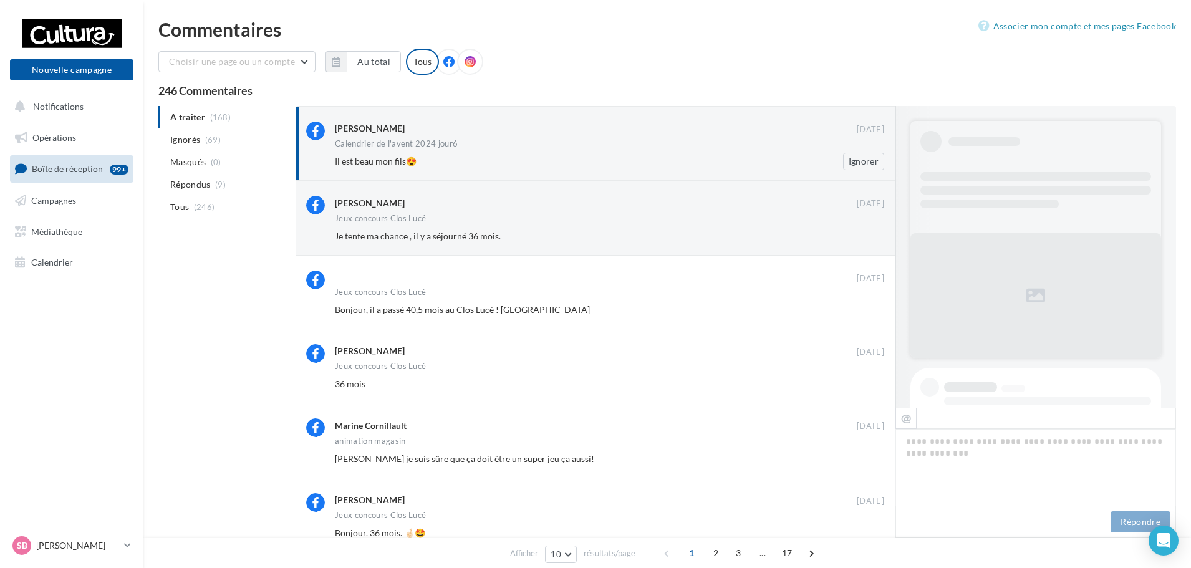
click at [581, 157] on div "Il est beau mon fils😍" at bounding box center [569, 161] width 468 height 12
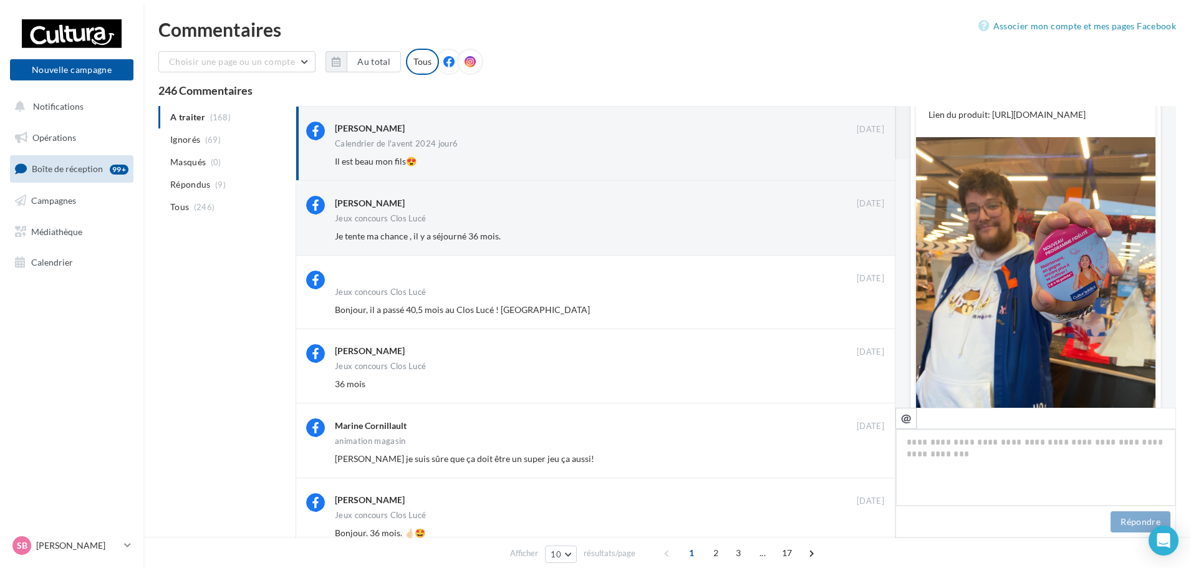
scroll to position [249, 0]
click at [868, 160] on button "Ignorer" at bounding box center [863, 161] width 41 height 17
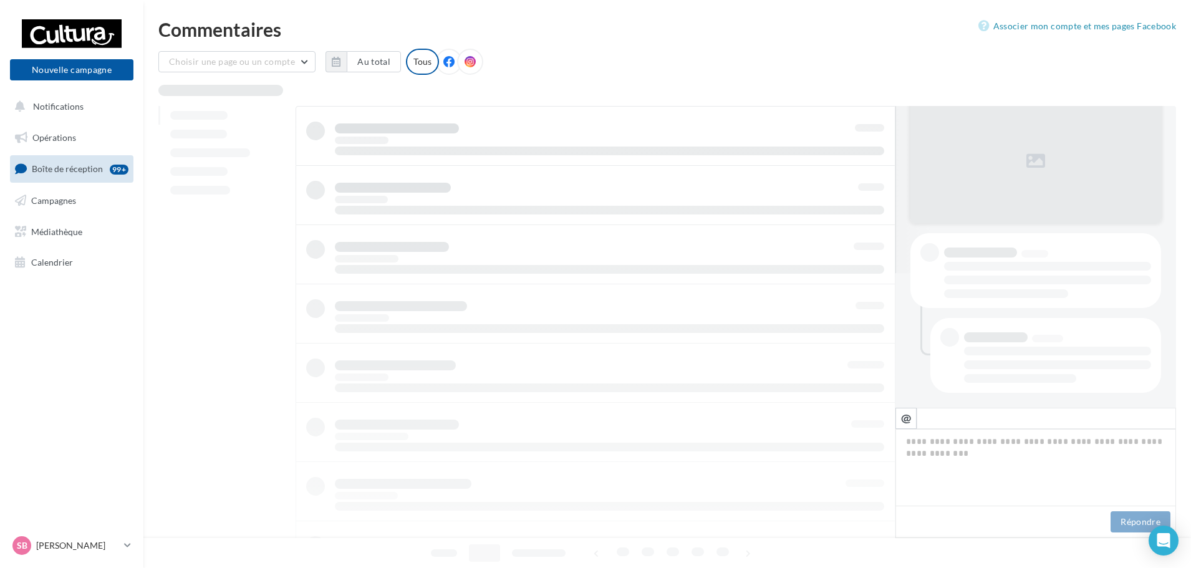
scroll to position [135, 0]
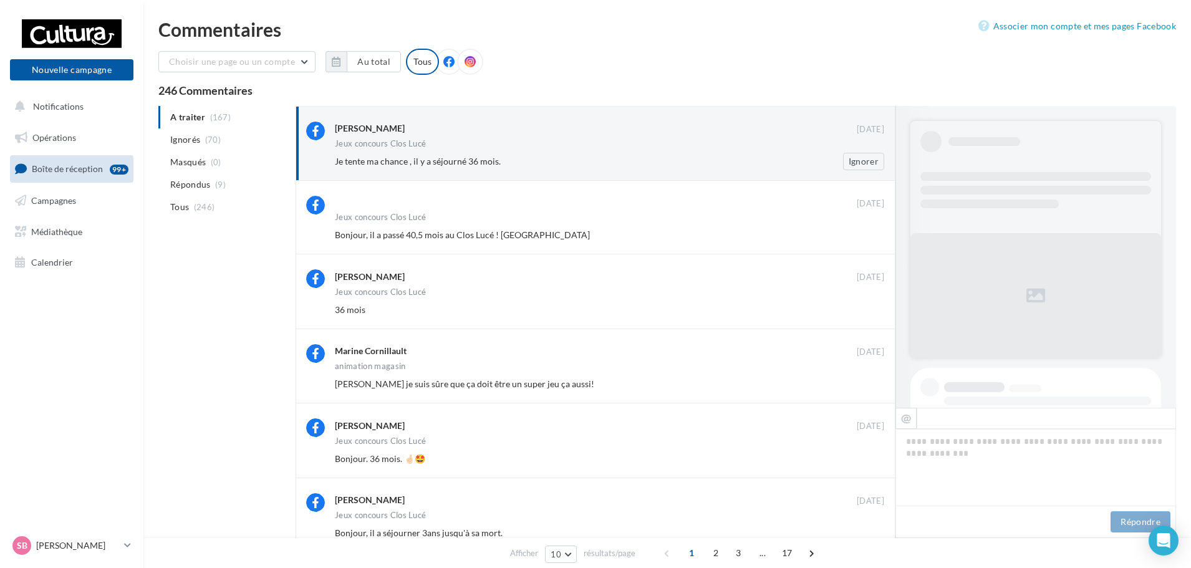
click at [681, 162] on div "Je tente ma chance , il y a séjourné 36 mois." at bounding box center [569, 161] width 468 height 12
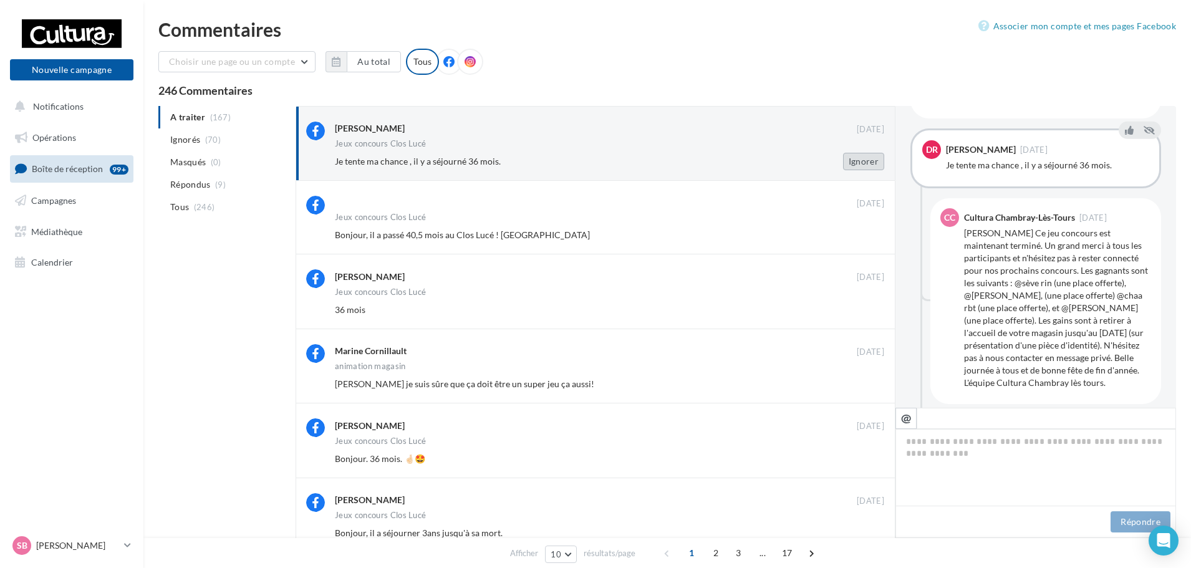
click at [875, 160] on button "Ignorer" at bounding box center [863, 161] width 41 height 17
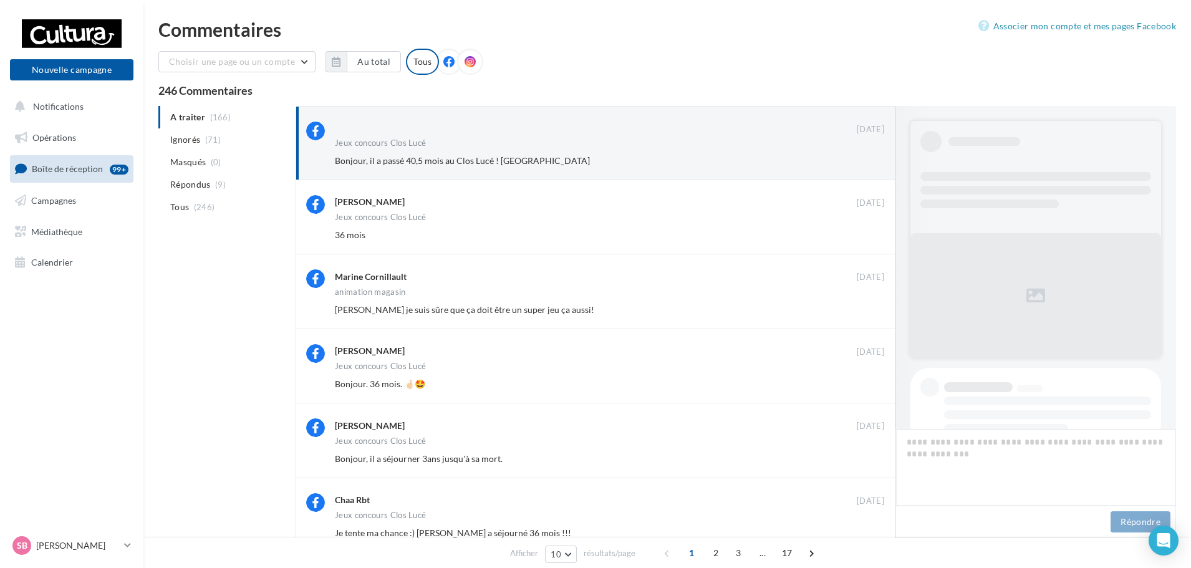
scroll to position [455, 0]
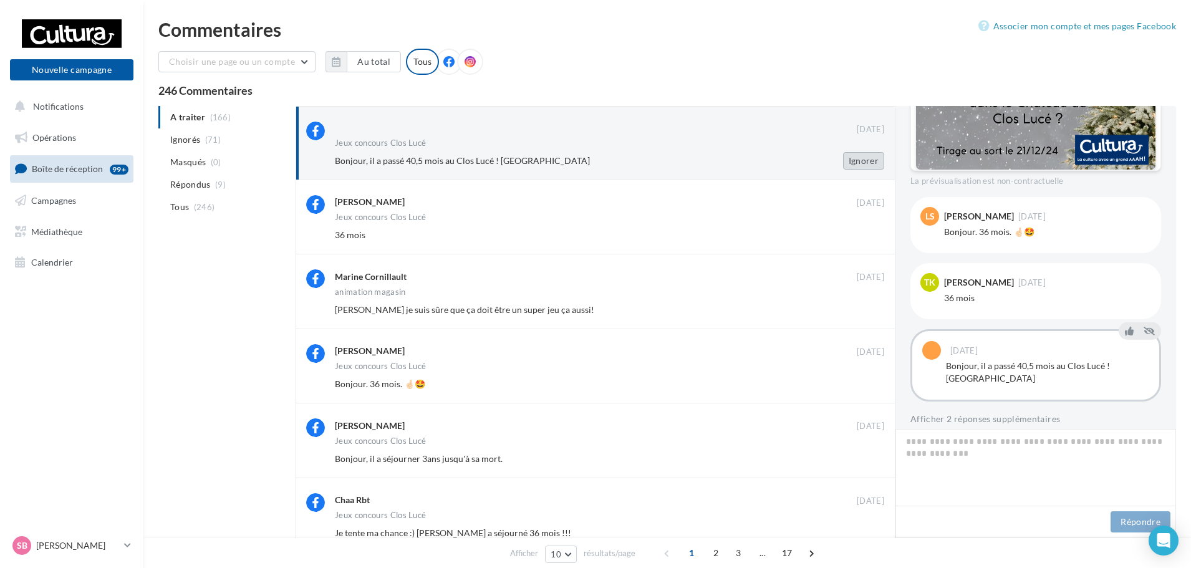
click at [875, 161] on button "Ignorer" at bounding box center [863, 160] width 41 height 17
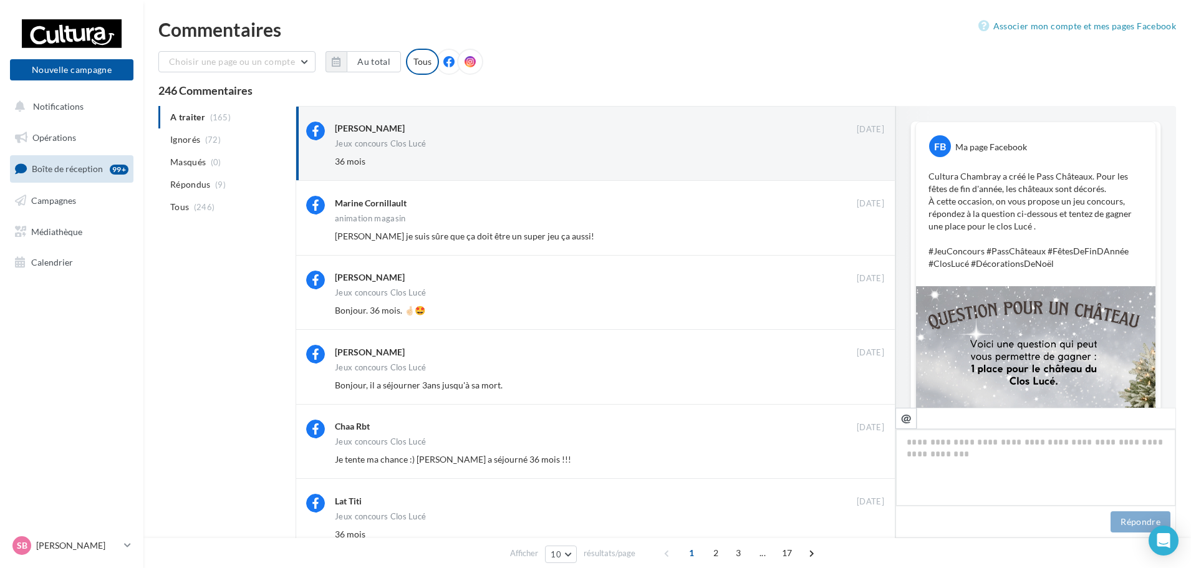
scroll to position [476, 0]
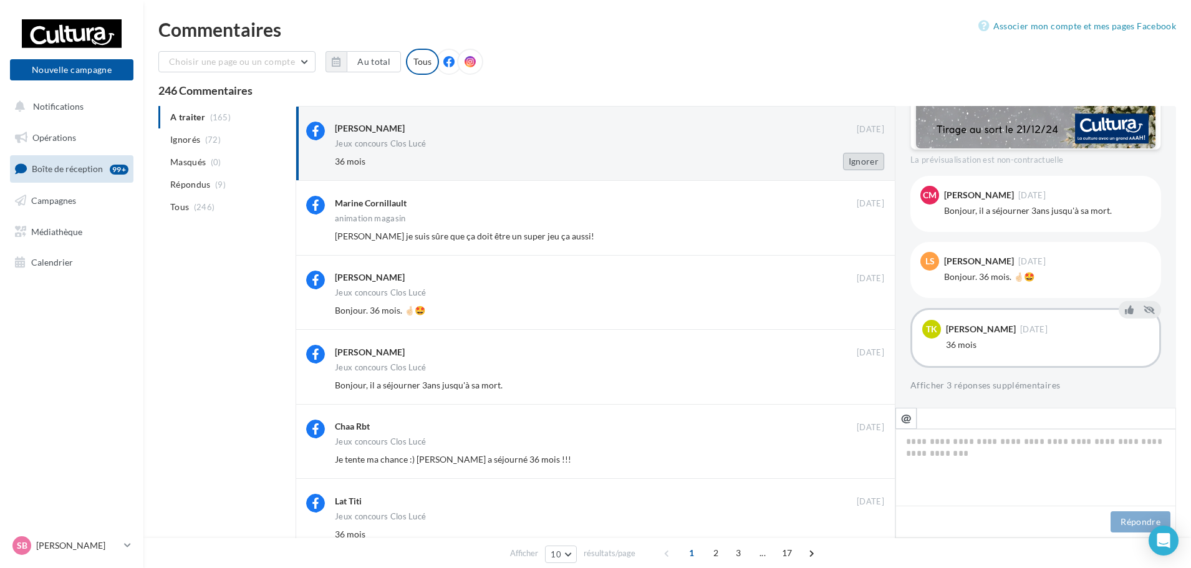
click at [861, 160] on button "Ignorer" at bounding box center [863, 161] width 41 height 17
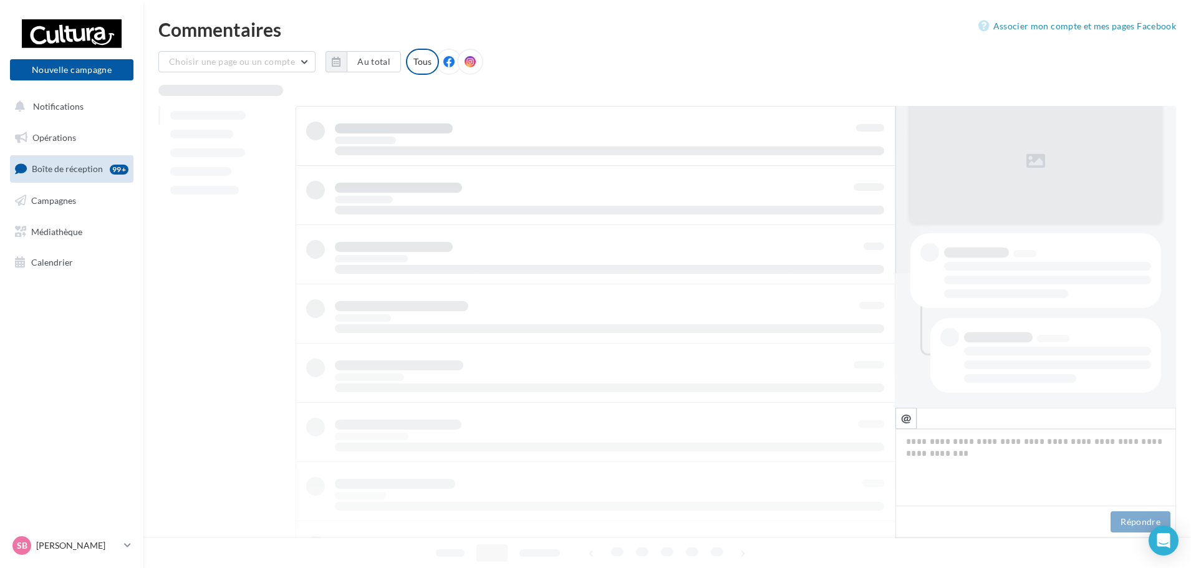
scroll to position [135, 0]
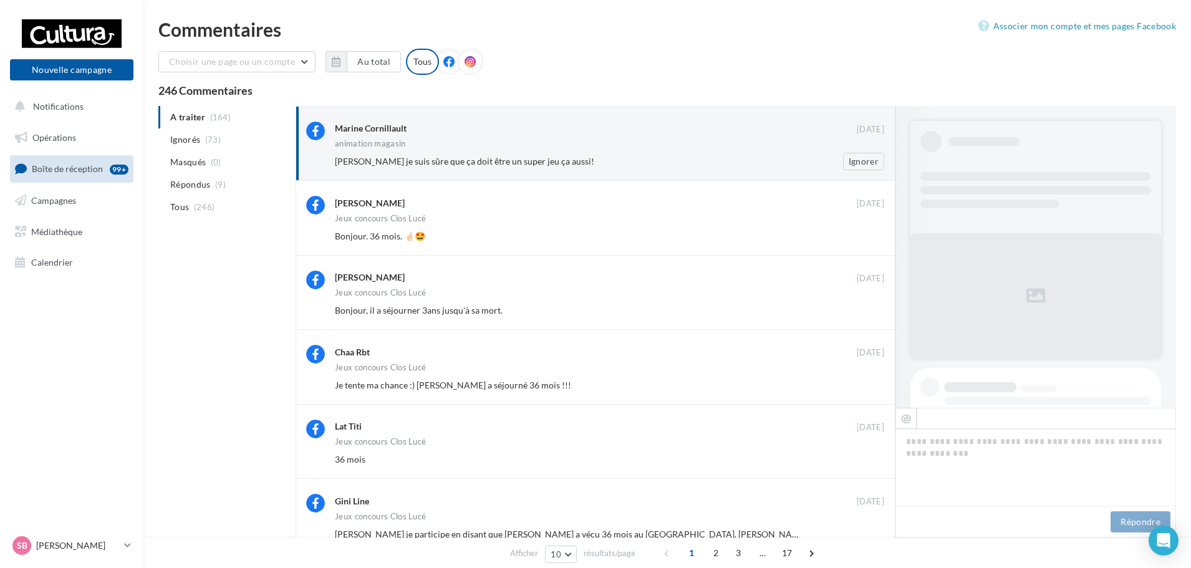
click at [646, 155] on div "[PERSON_NAME] je suis sûre que ça doit être un super jeu ça aussi!" at bounding box center [569, 161] width 468 height 12
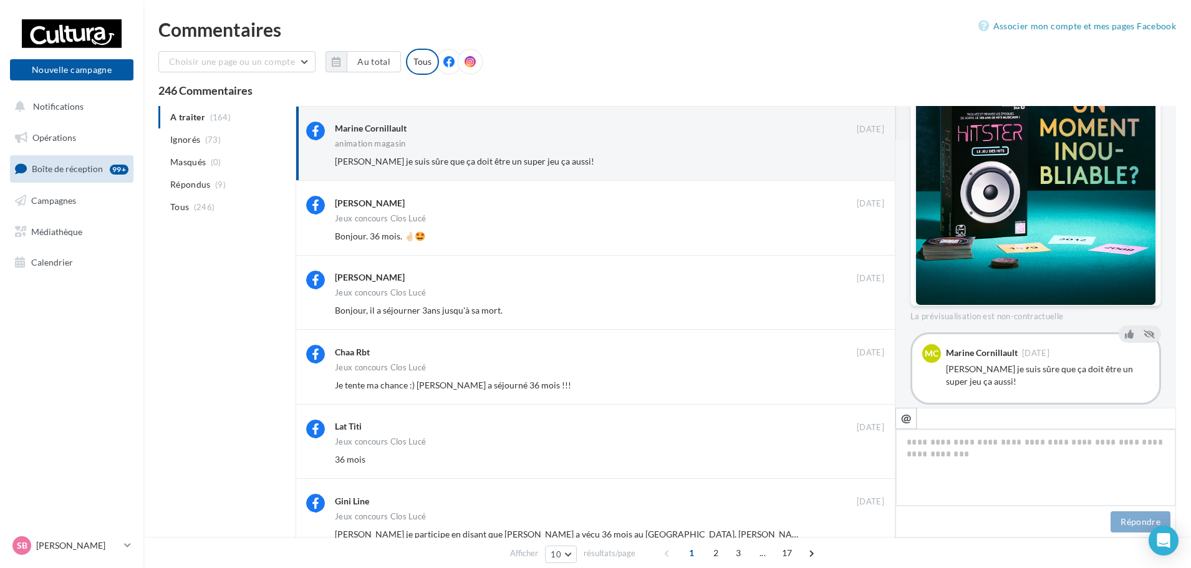
scroll to position [302, 0]
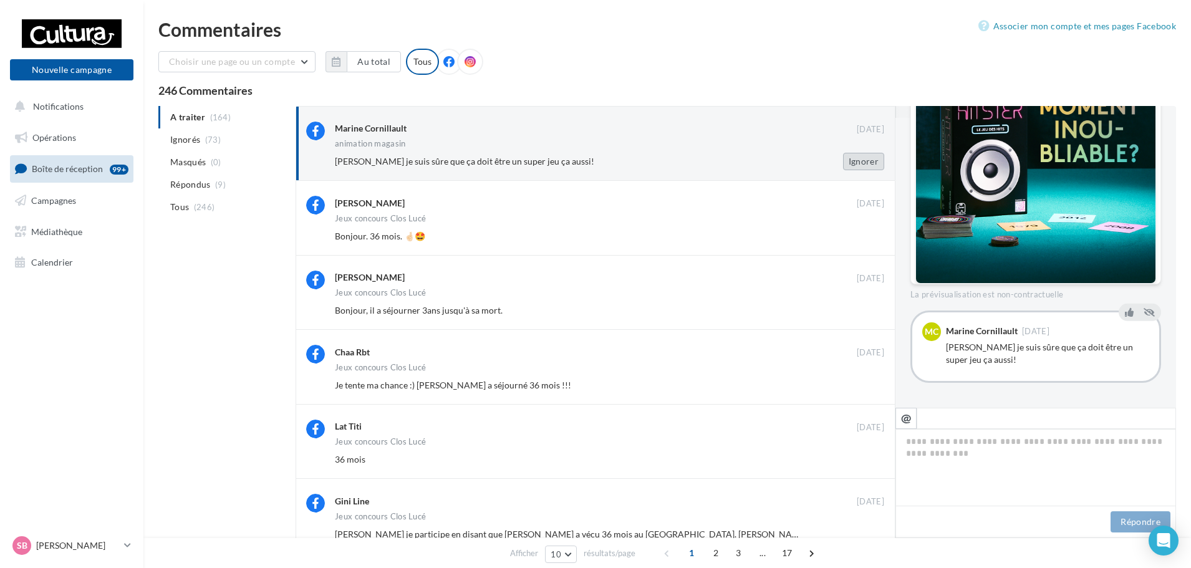
click at [870, 161] on button "Ignorer" at bounding box center [863, 161] width 41 height 17
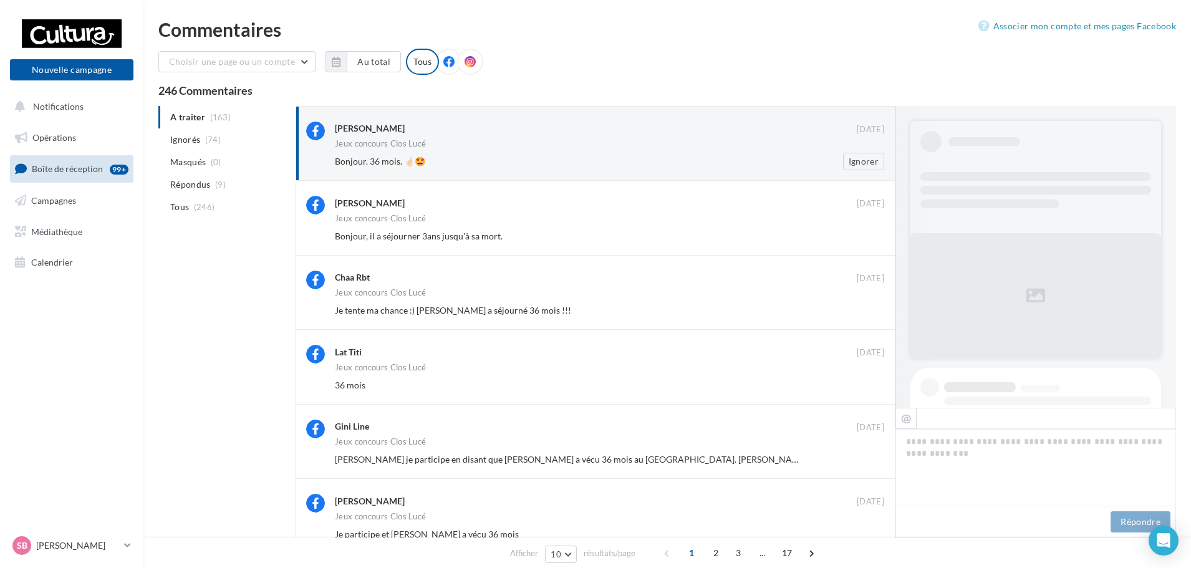
click at [660, 164] on div "Bonjour. 36 mois. 🤞🏻🤩" at bounding box center [569, 161] width 468 height 12
click at [869, 168] on button "Ignorer" at bounding box center [863, 161] width 41 height 17
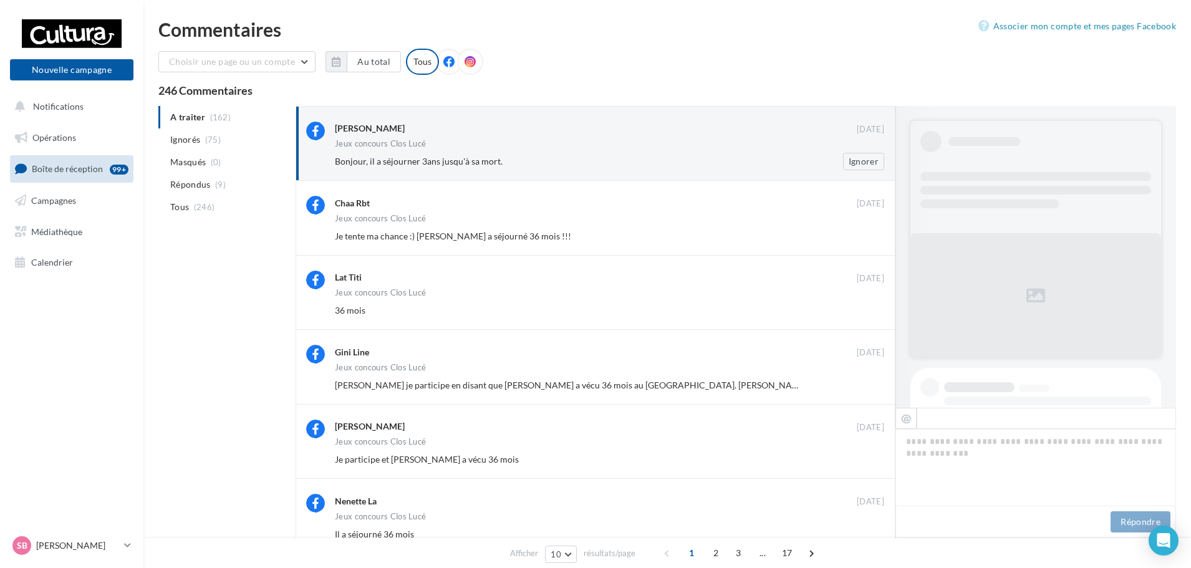
click at [688, 165] on div "Bonjour, il a séjourner 3ans jusqu'à sa mort." at bounding box center [569, 161] width 468 height 12
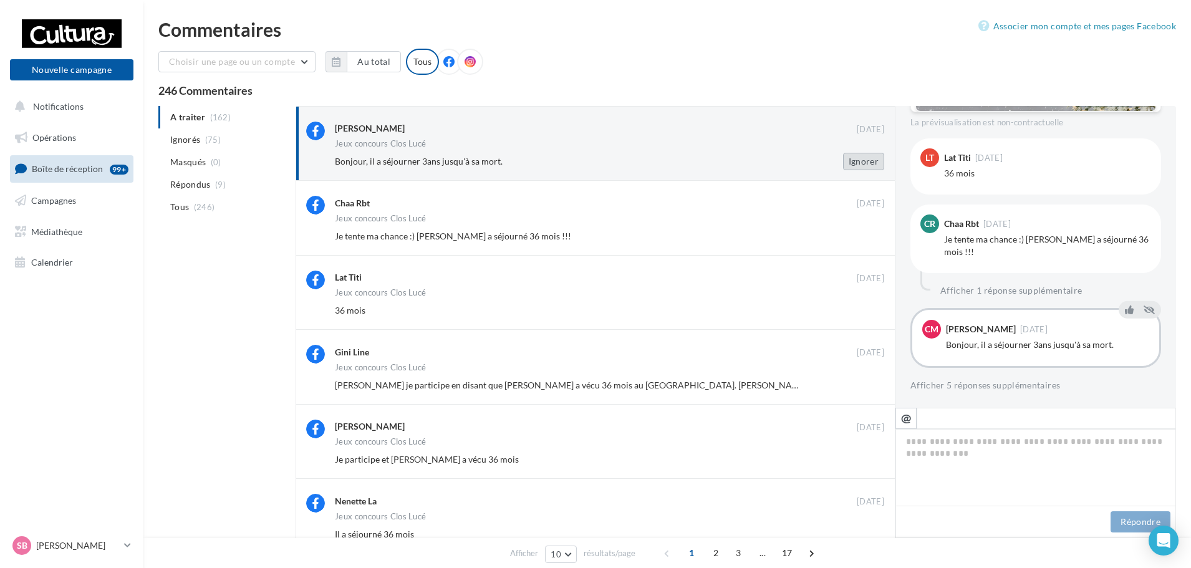
click at [860, 163] on button "Ignorer" at bounding box center [863, 161] width 41 height 17
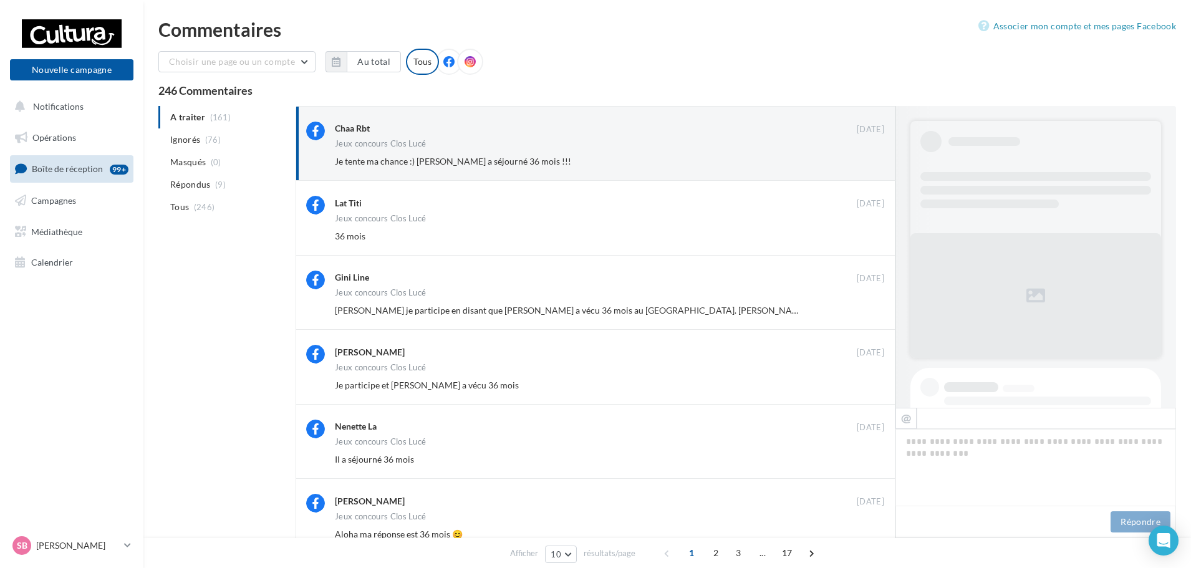
click at [690, 172] on div "Chaa Rbt [DATE] Jeux concours Clos Lucé Je tente ma chance :) [PERSON_NAME] a s…" at bounding box center [595, 143] width 600 height 75
click at [870, 170] on button "Ignorer" at bounding box center [863, 161] width 41 height 17
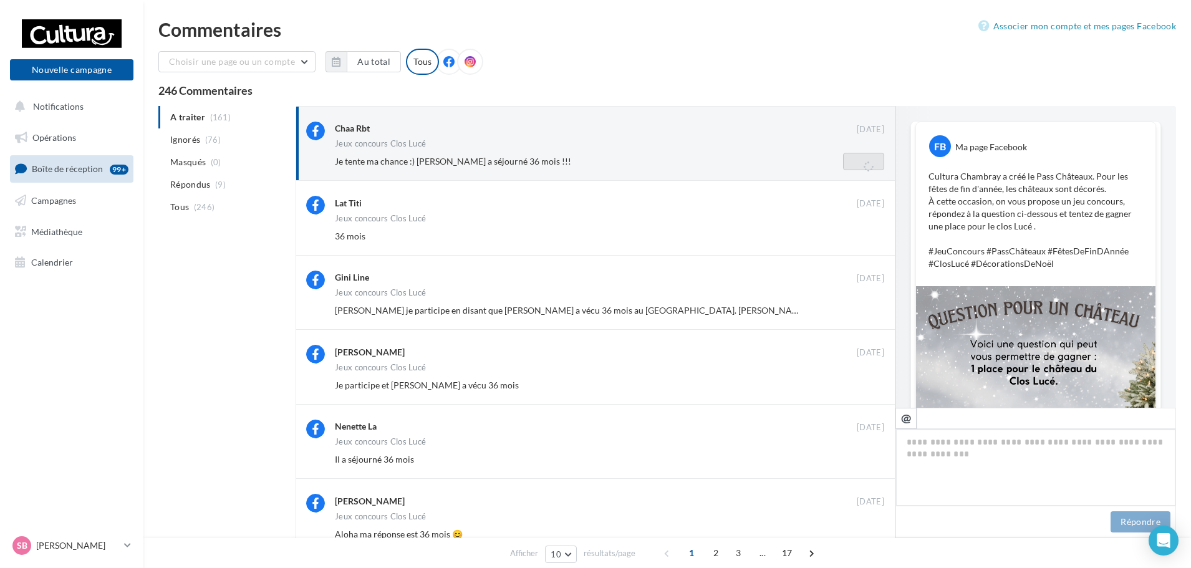
scroll to position [135, 0]
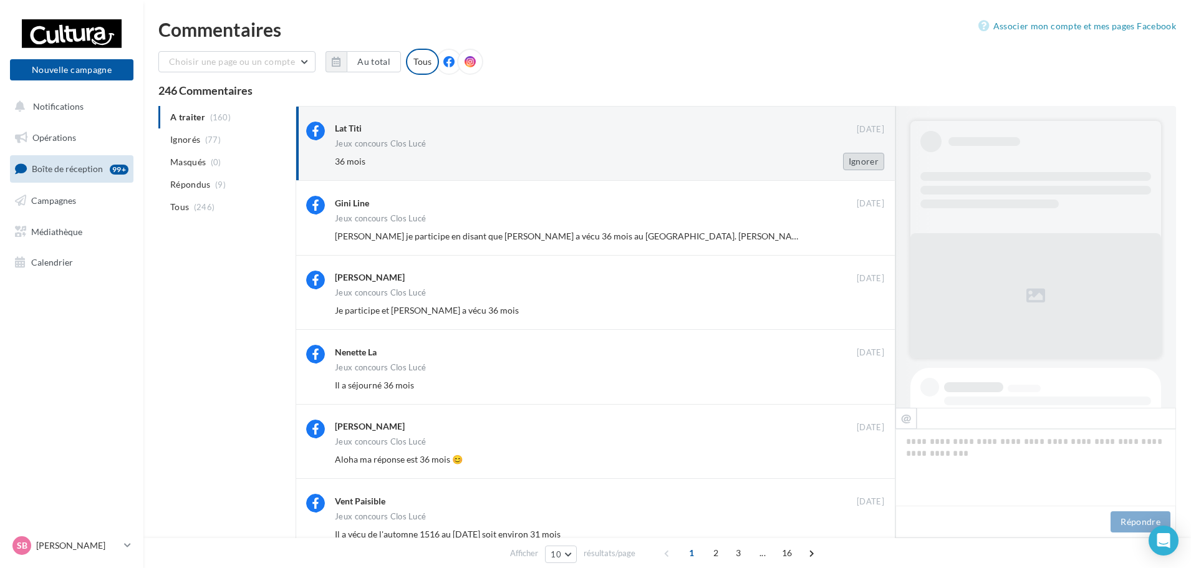
click at [864, 165] on button "Ignorer" at bounding box center [863, 161] width 41 height 17
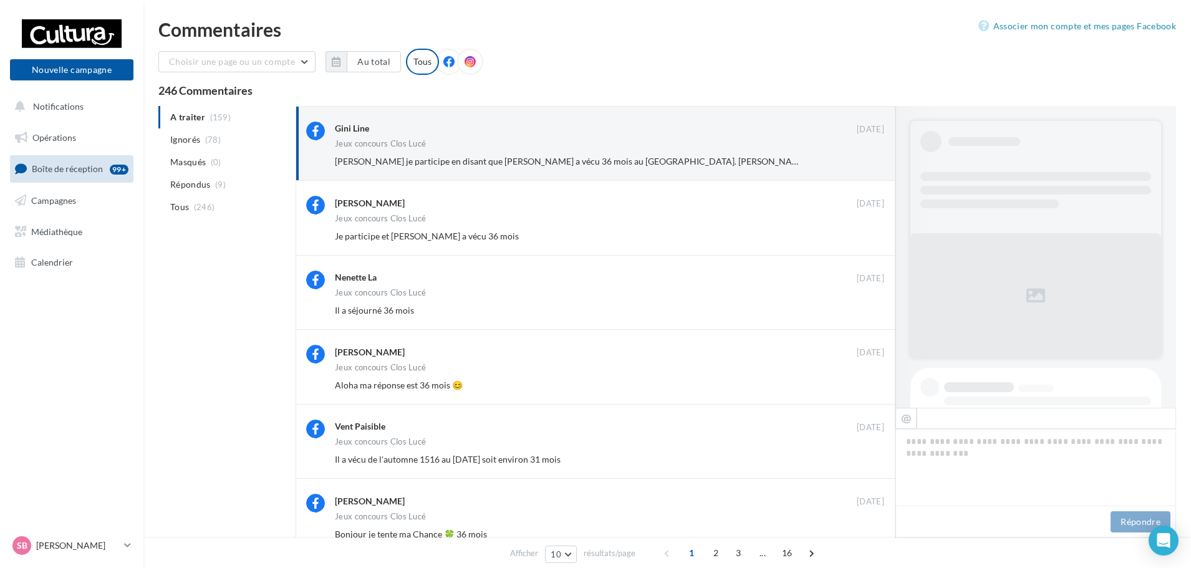
click at [864, 165] on button "Ignorer" at bounding box center [863, 161] width 41 height 17
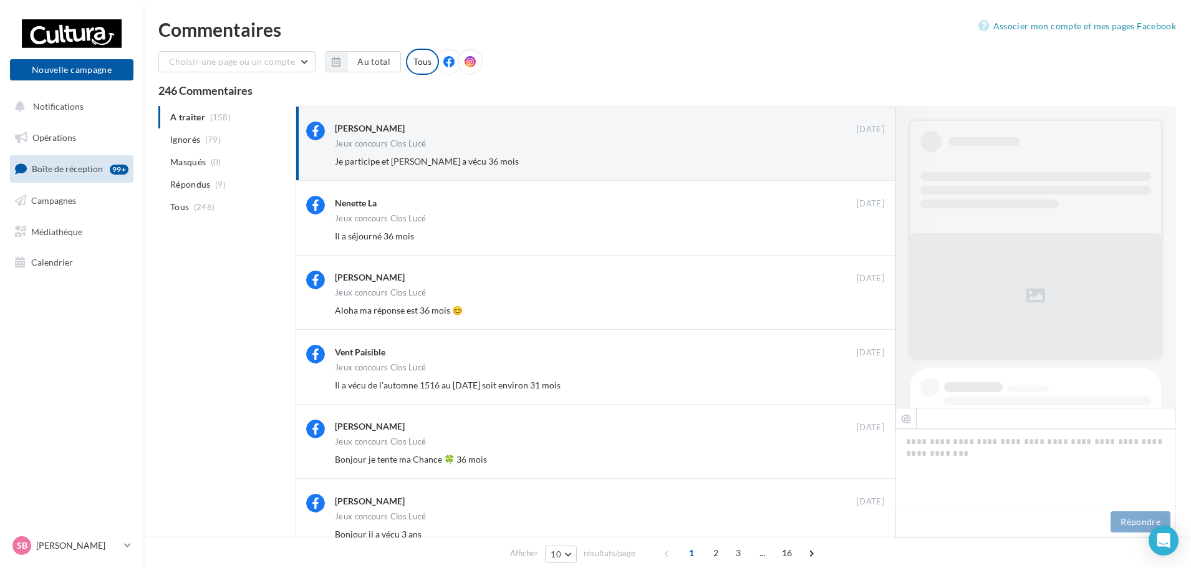
click at [864, 165] on button "Ignorer" at bounding box center [863, 161] width 41 height 17
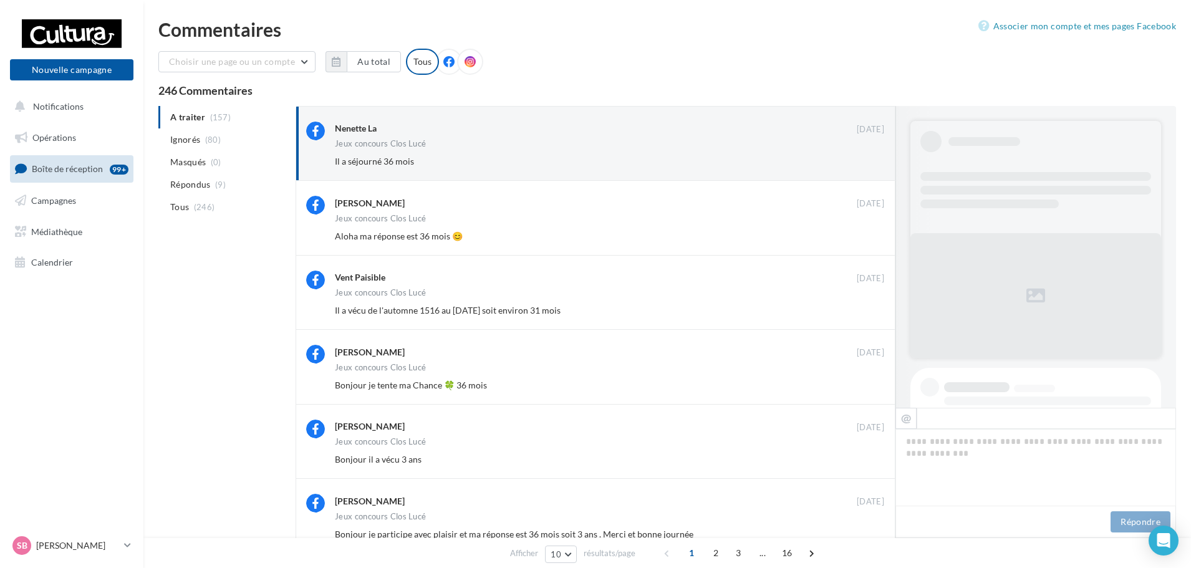
click at [864, 165] on button "Ignorer" at bounding box center [863, 161] width 41 height 17
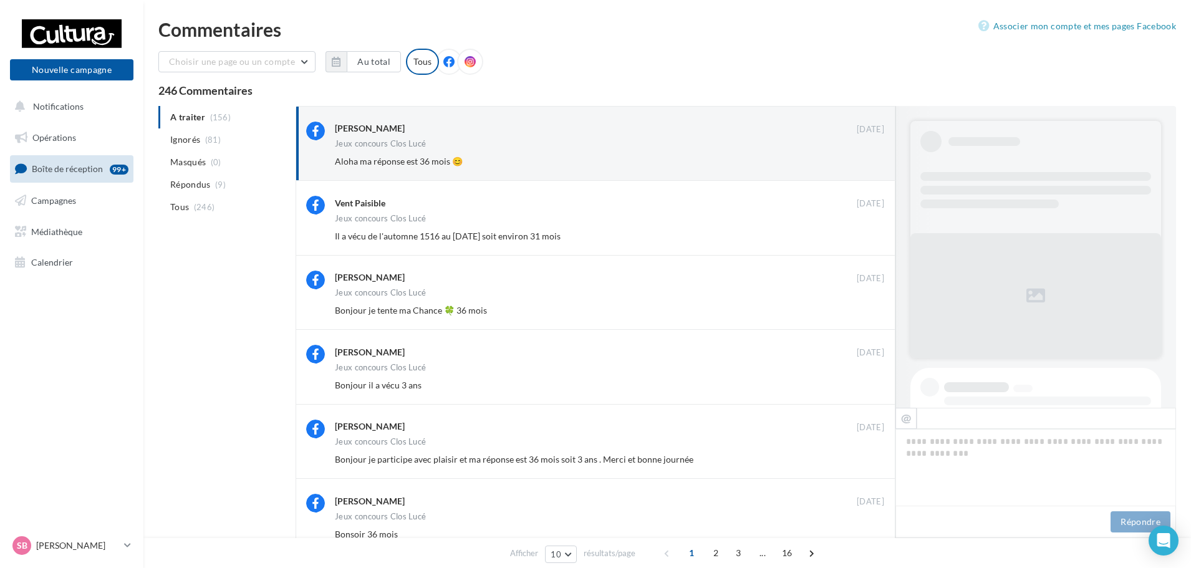
click at [864, 165] on button "Ignorer" at bounding box center [863, 161] width 41 height 17
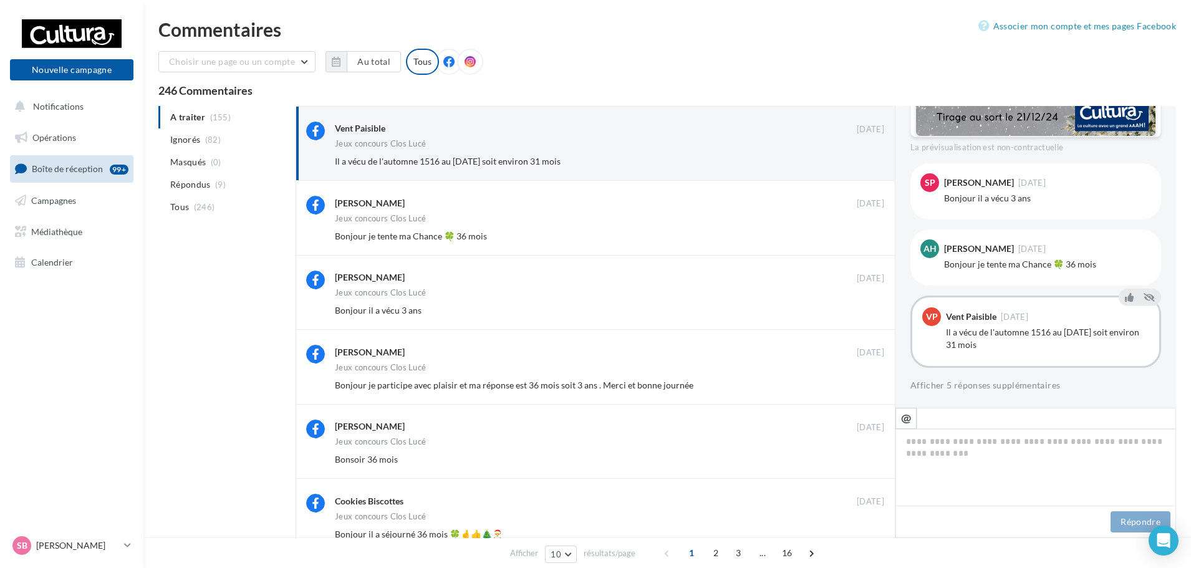
click at [864, 165] on button "Ignorer" at bounding box center [863, 161] width 41 height 17
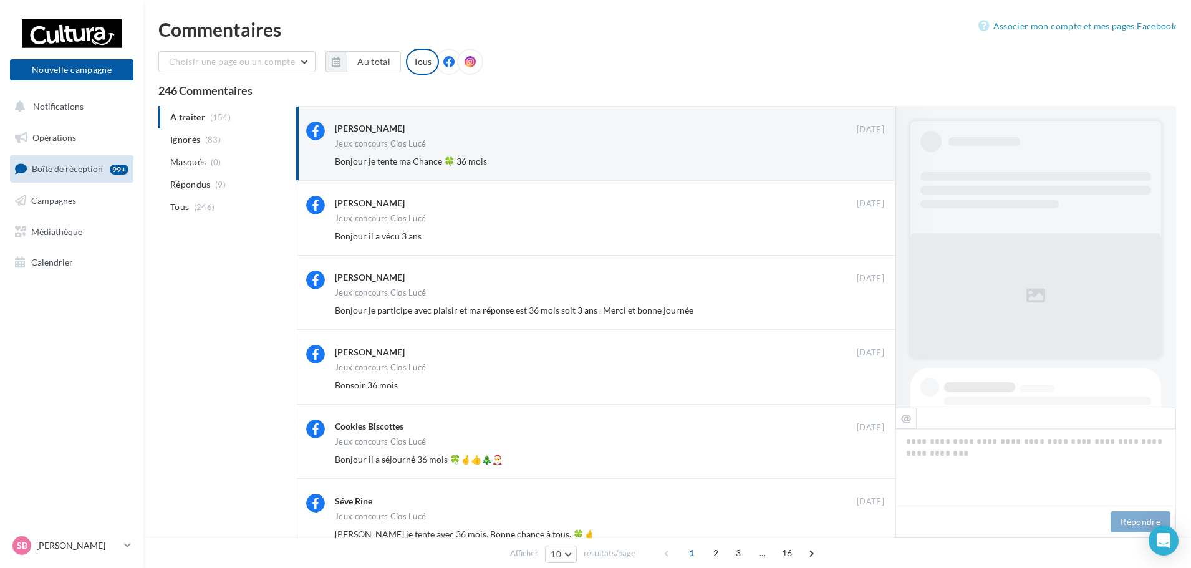
click at [864, 165] on button "Ignorer" at bounding box center [863, 161] width 41 height 17
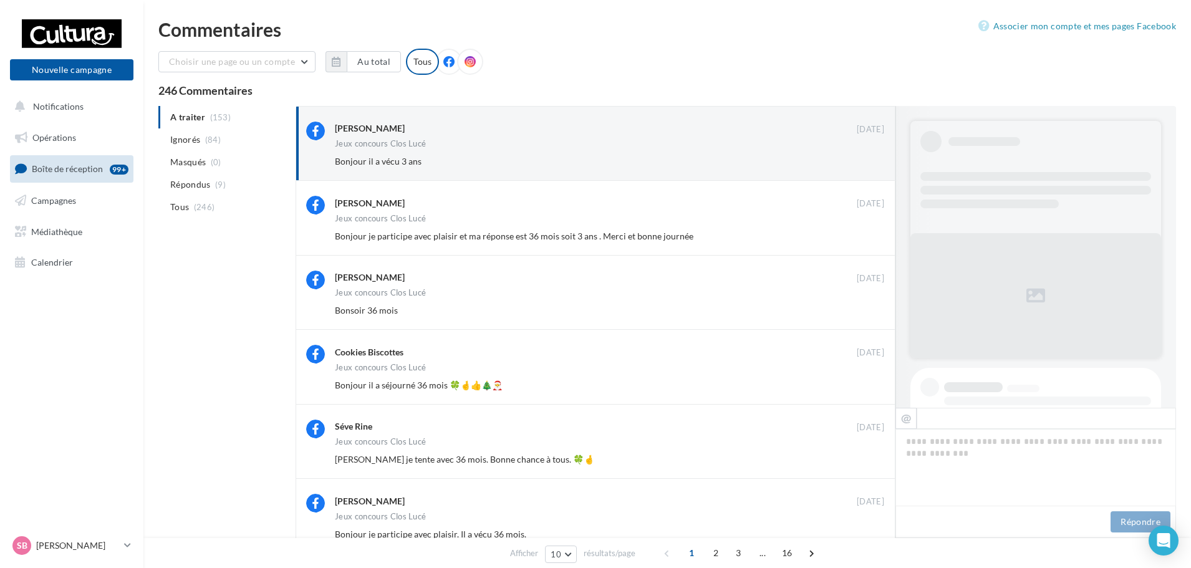
click at [864, 165] on button "Ignorer" at bounding box center [863, 161] width 41 height 17
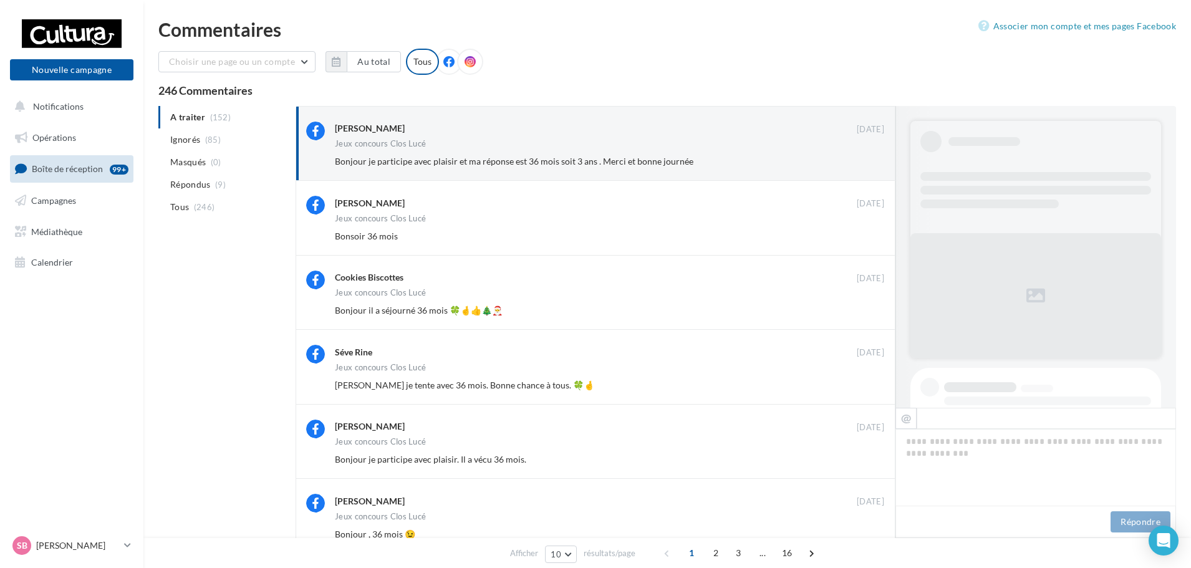
click at [864, 165] on button "Ignorer" at bounding box center [863, 161] width 41 height 17
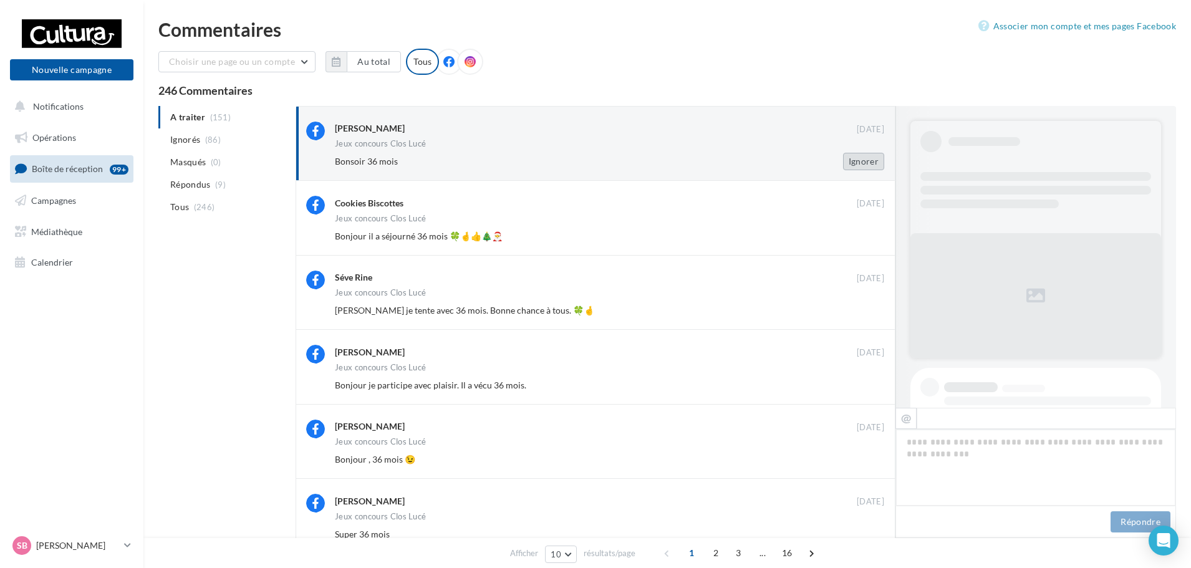
scroll to position [514, 0]
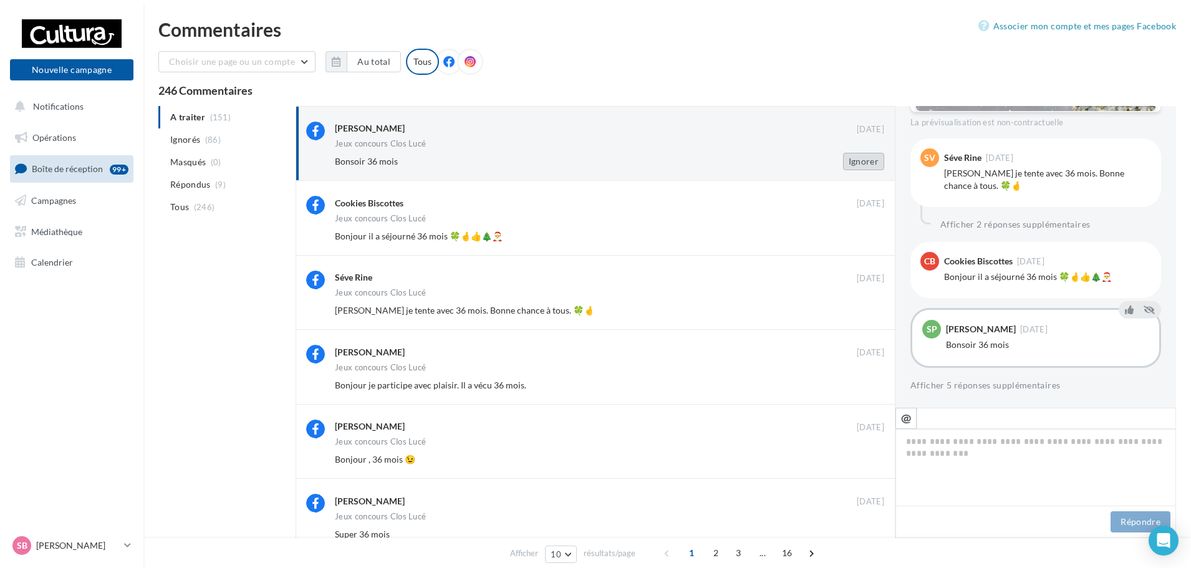
click at [859, 163] on button "Ignorer" at bounding box center [863, 161] width 41 height 17
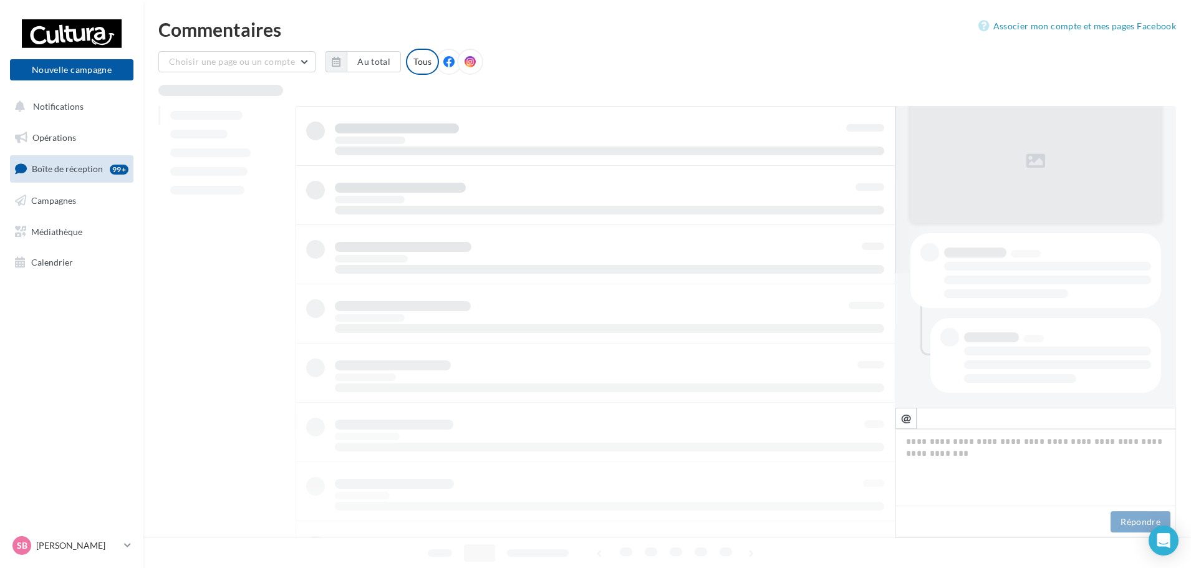
scroll to position [135, 0]
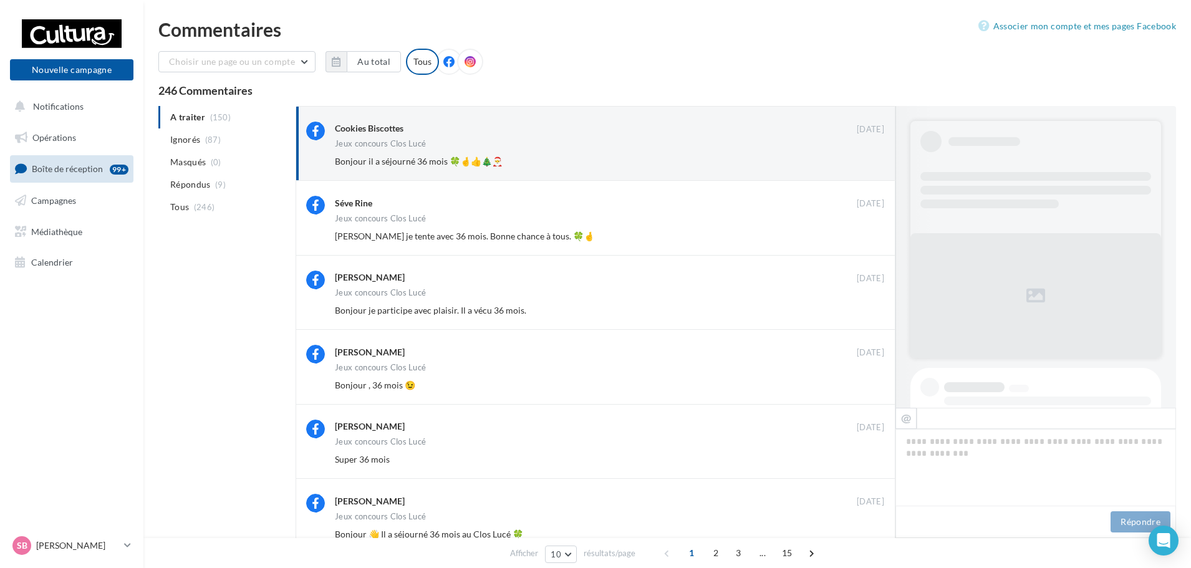
click at [857, 163] on button "Ignorer" at bounding box center [863, 161] width 41 height 17
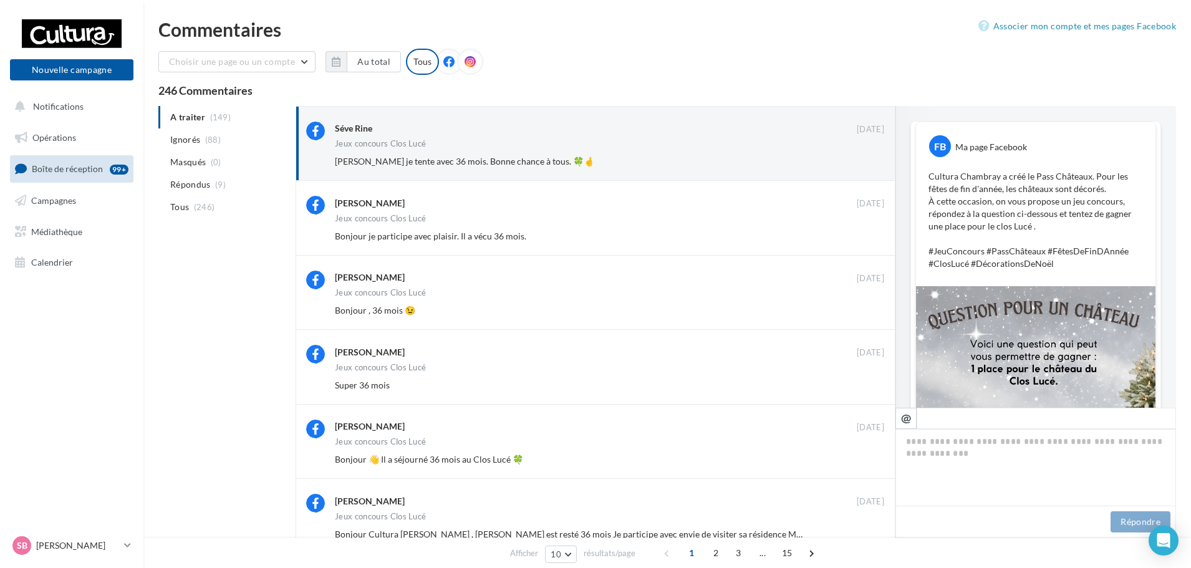
click at [857, 163] on button "Ignorer" at bounding box center [863, 161] width 41 height 17
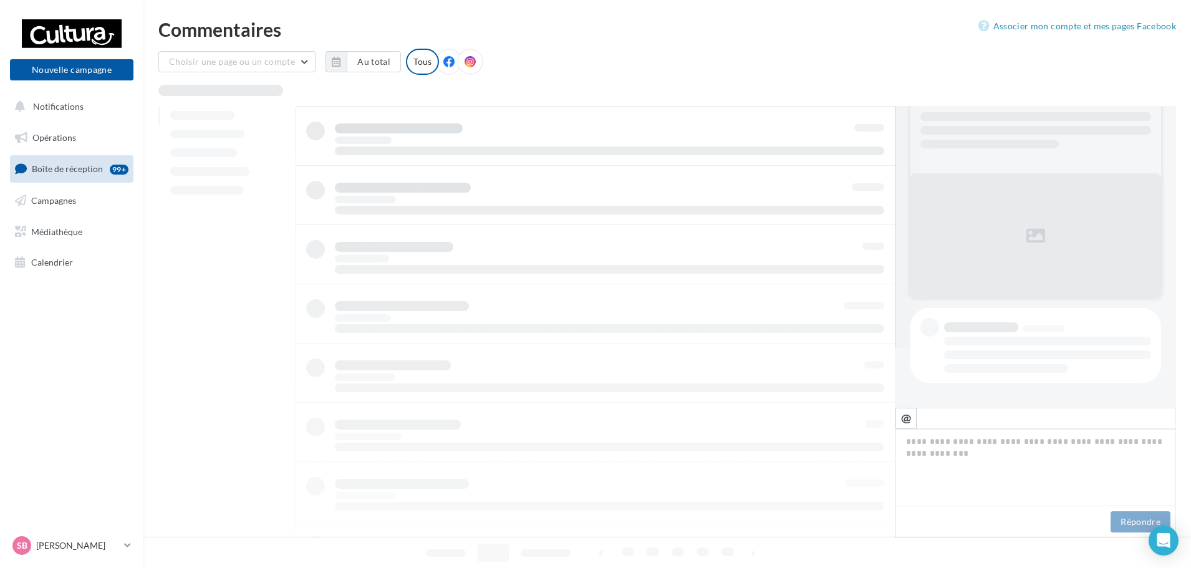
scroll to position [60, 0]
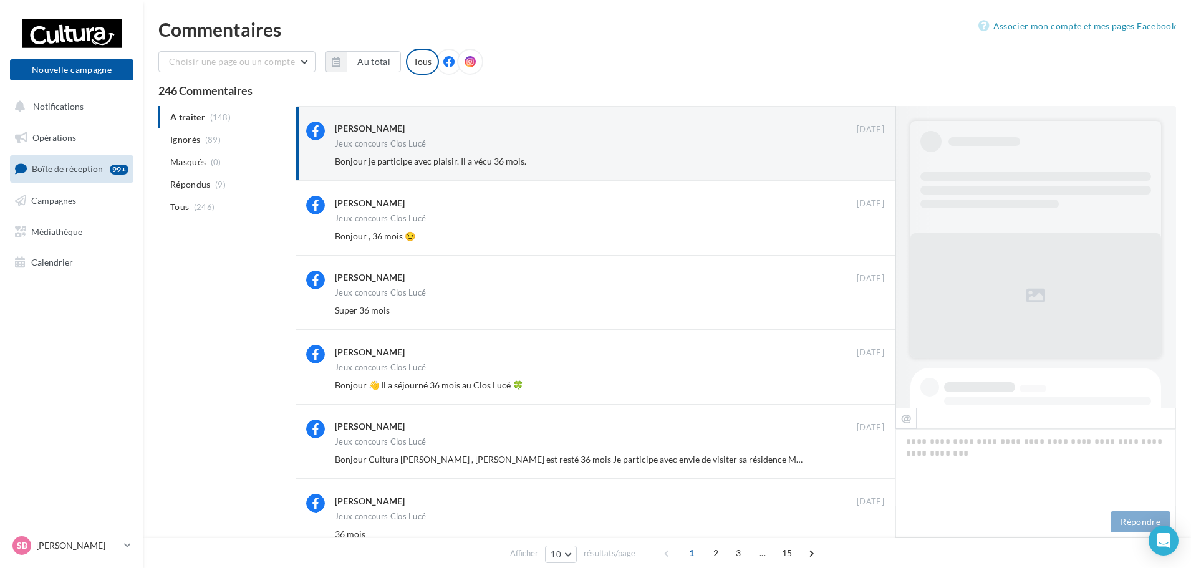
click at [857, 163] on button "Ignorer" at bounding box center [863, 161] width 41 height 17
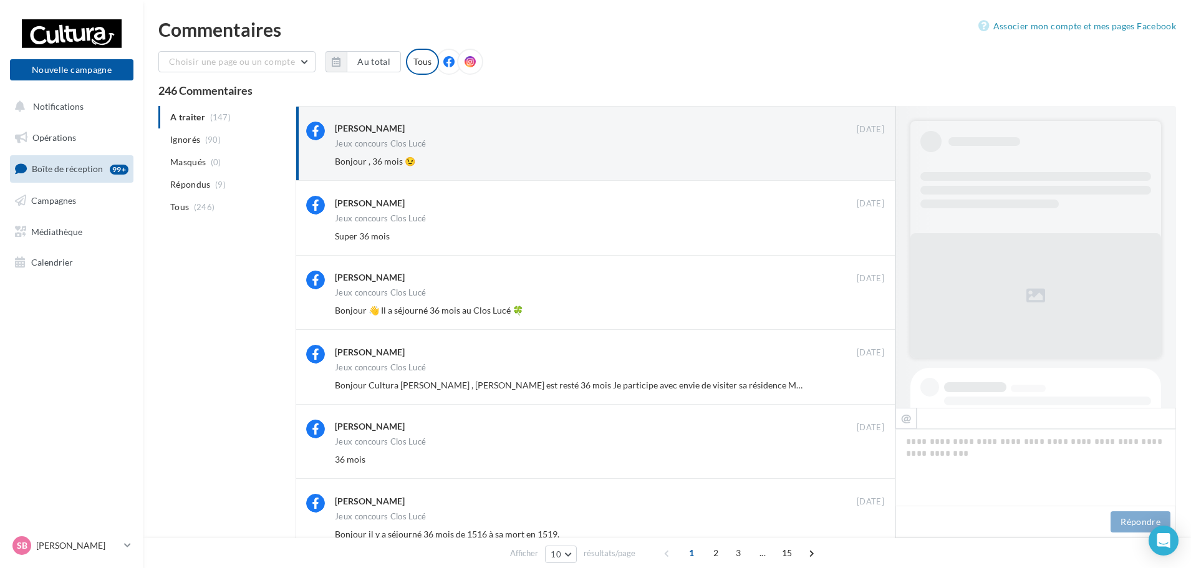
click at [857, 163] on button "Ignorer" at bounding box center [863, 161] width 41 height 17
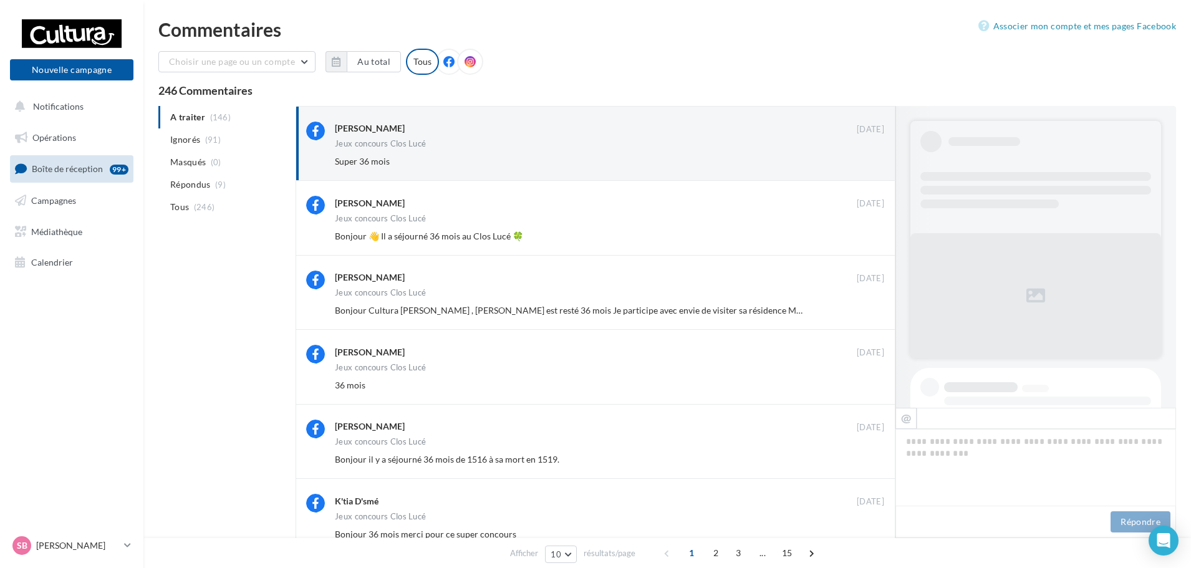
click at [857, 163] on button "Ignorer" at bounding box center [863, 161] width 41 height 17
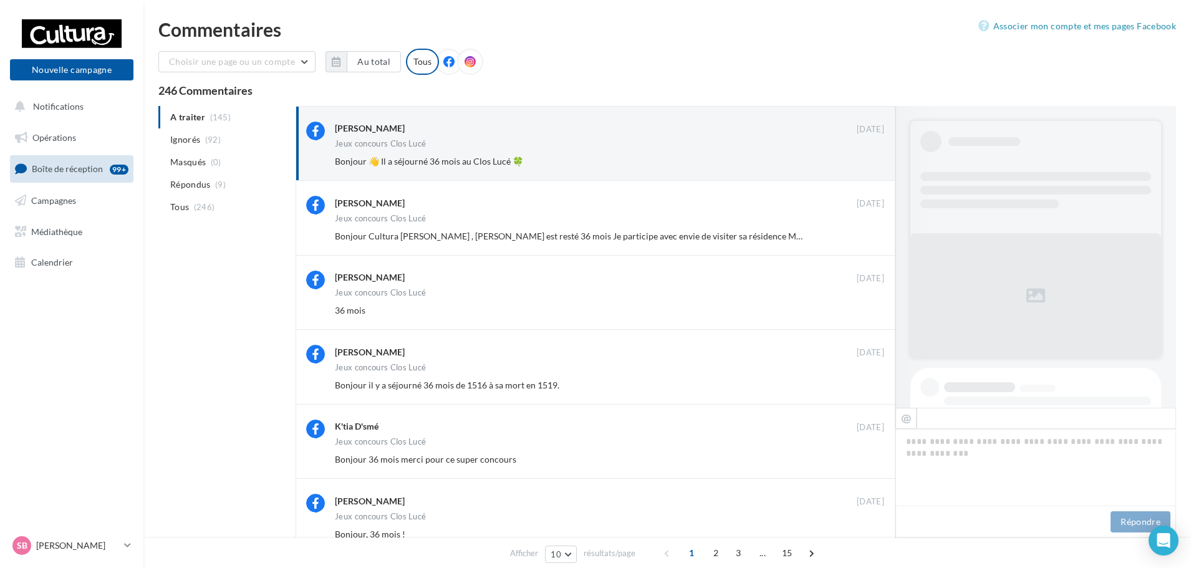
click at [857, 163] on button "Ignorer" at bounding box center [863, 161] width 41 height 17
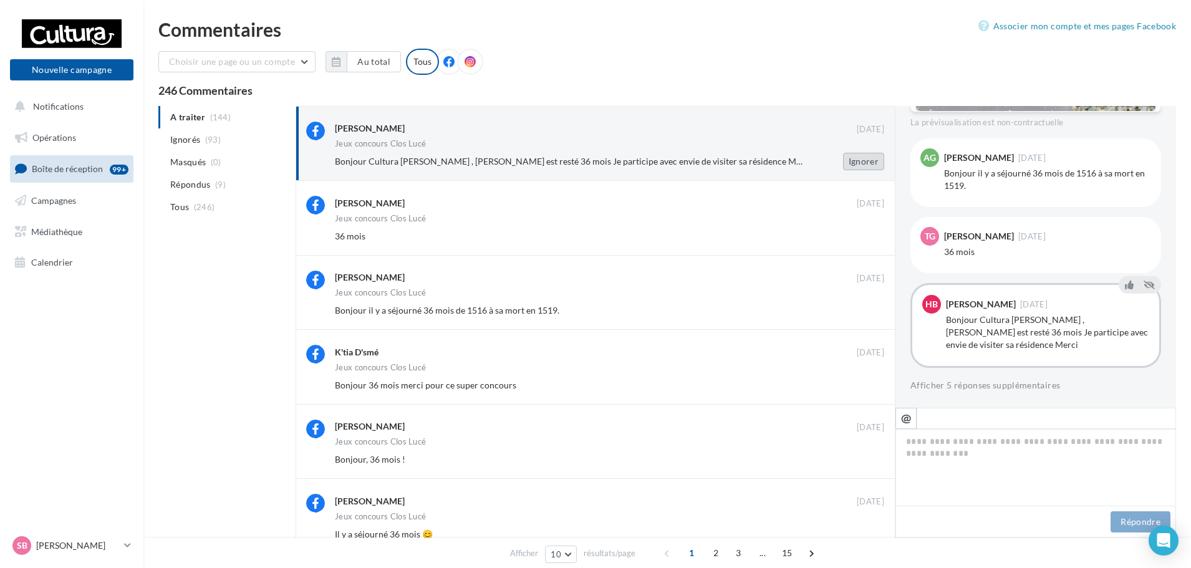
click at [857, 163] on button "Ignorer" at bounding box center [863, 161] width 41 height 17
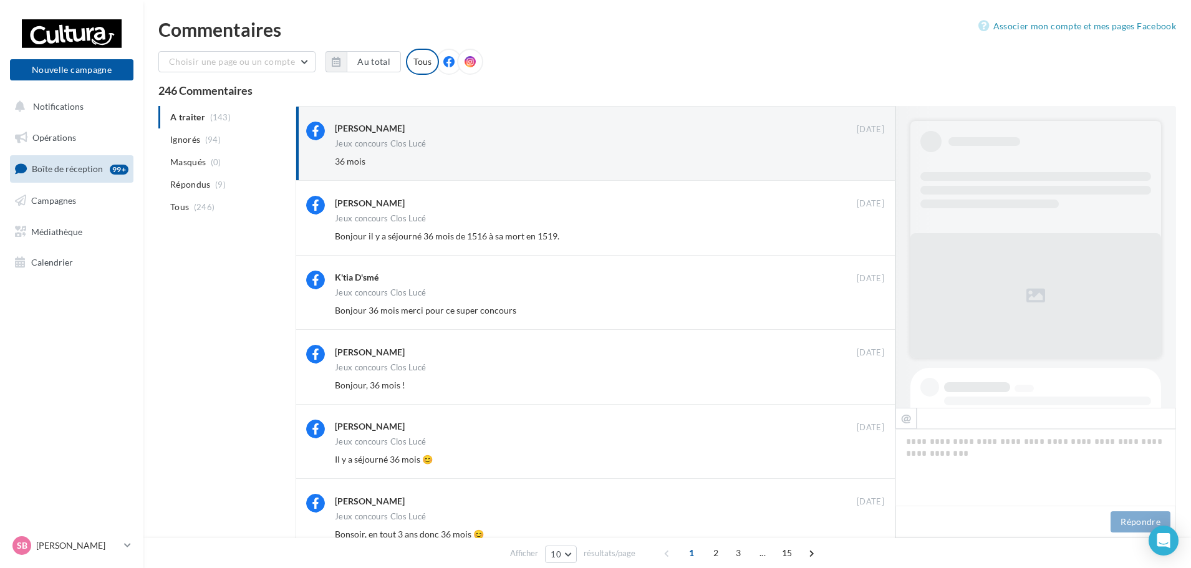
click at [857, 163] on button "Ignorer" at bounding box center [863, 161] width 41 height 17
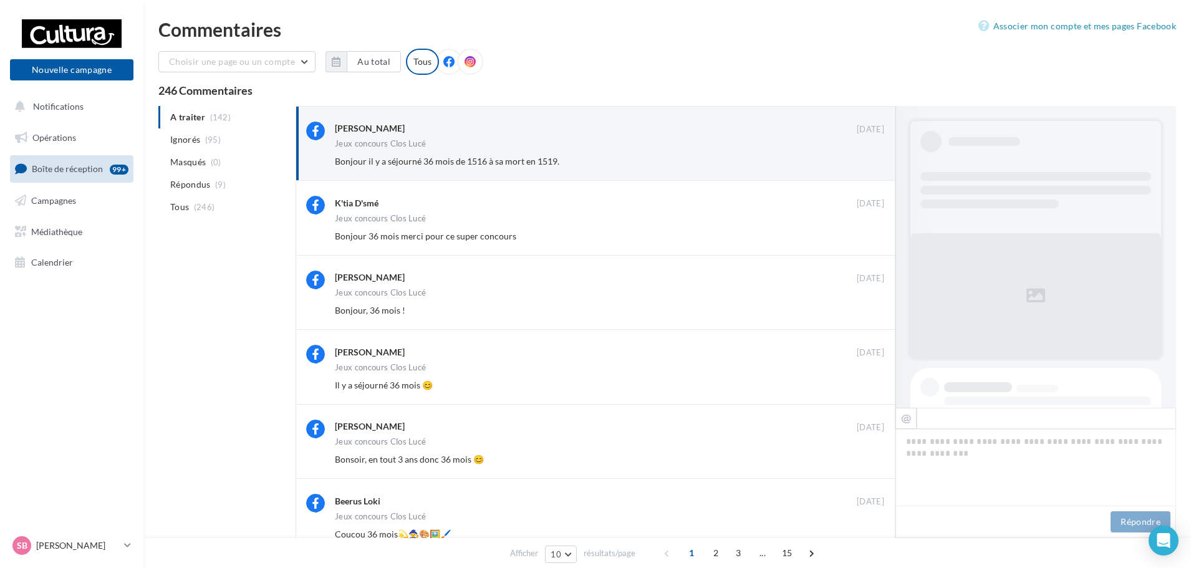
click at [857, 163] on button "Ignorer" at bounding box center [863, 161] width 41 height 17
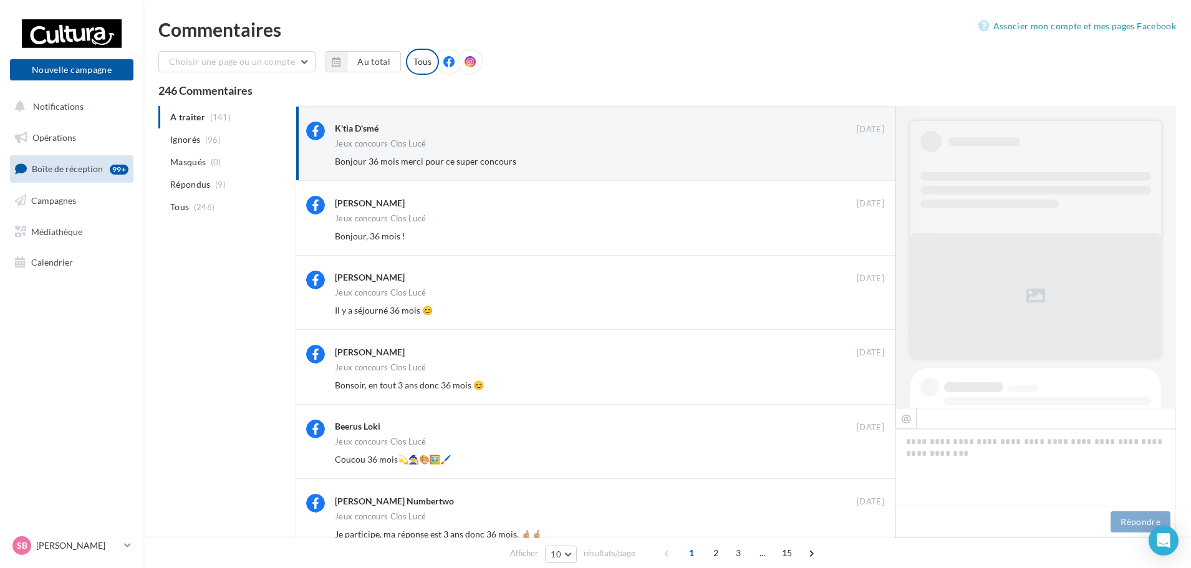
click at [857, 163] on button "Ignorer" at bounding box center [863, 161] width 41 height 17
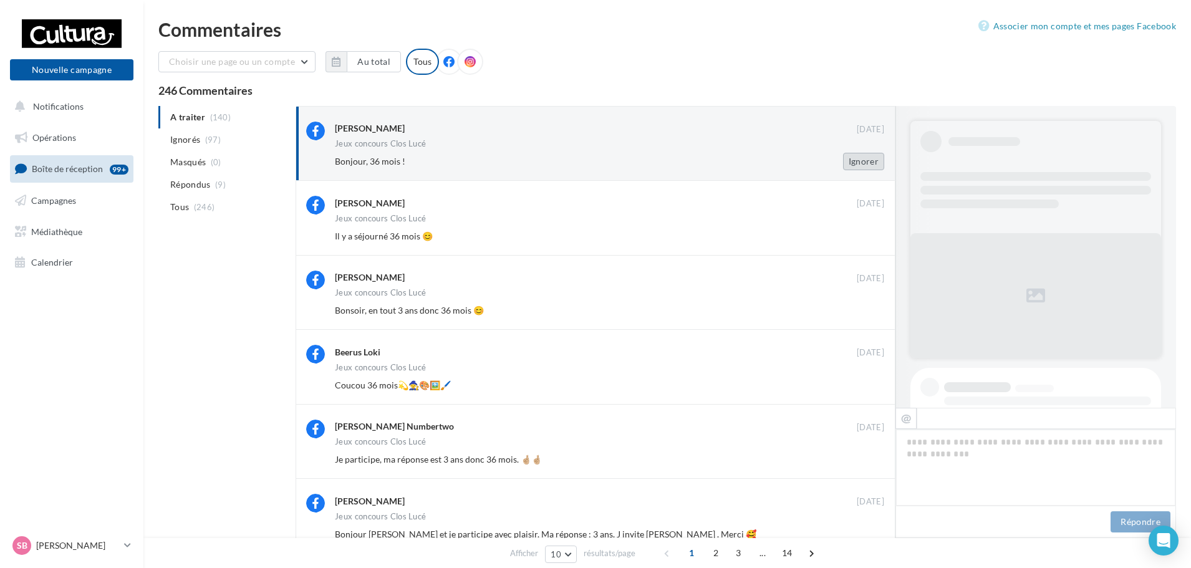
scroll to position [476, 0]
